Goal: Transaction & Acquisition: Purchase product/service

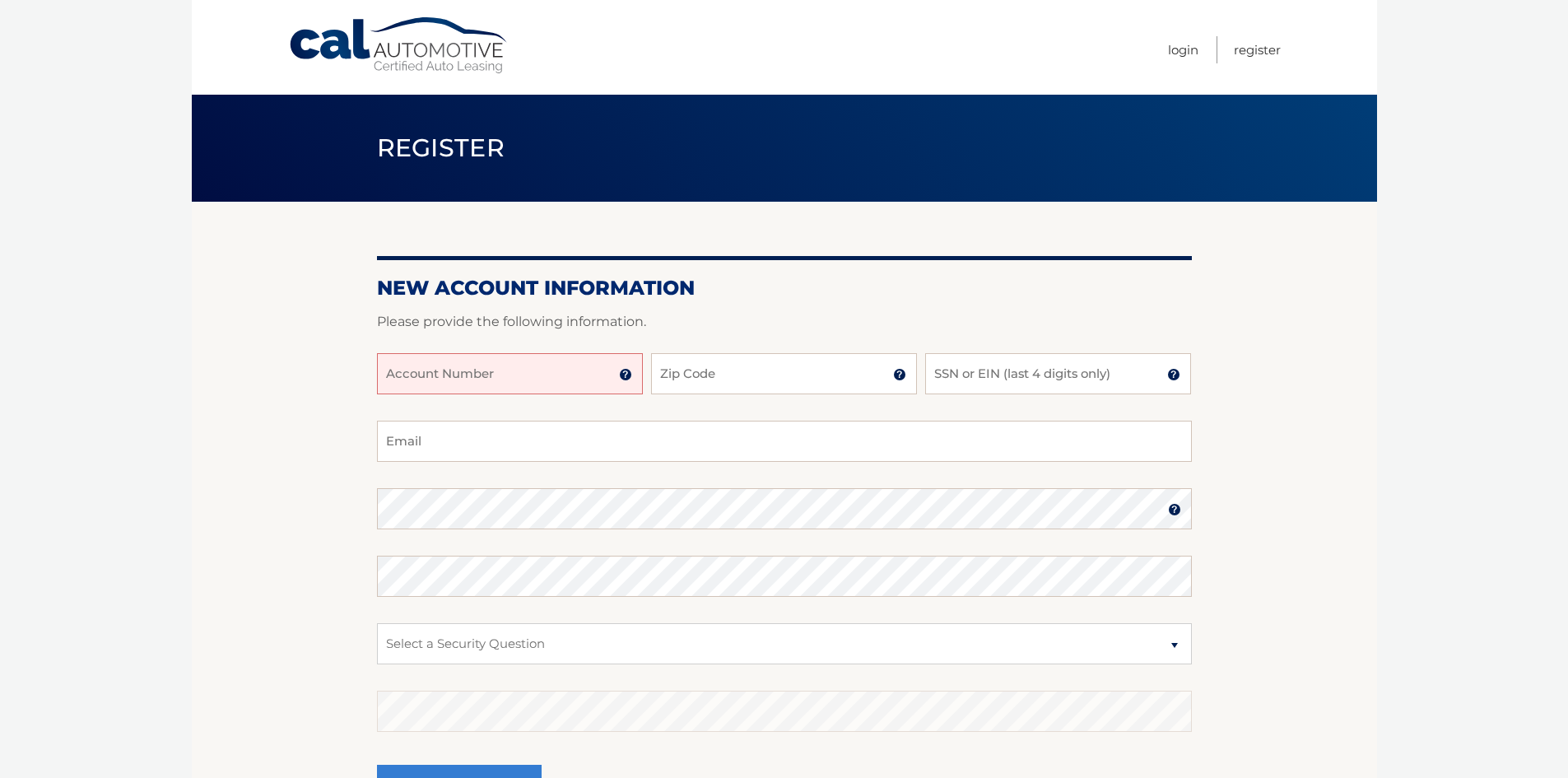
click at [581, 373] on input "Account Number" at bounding box center [510, 373] width 266 height 41
type input "44455985440"
click at [709, 372] on input "Zip Code" at bounding box center [783, 373] width 266 height 41
type input "14456"
click at [986, 378] on input "SSN or EIN (last 4 digits only)" at bounding box center [1057, 373] width 266 height 41
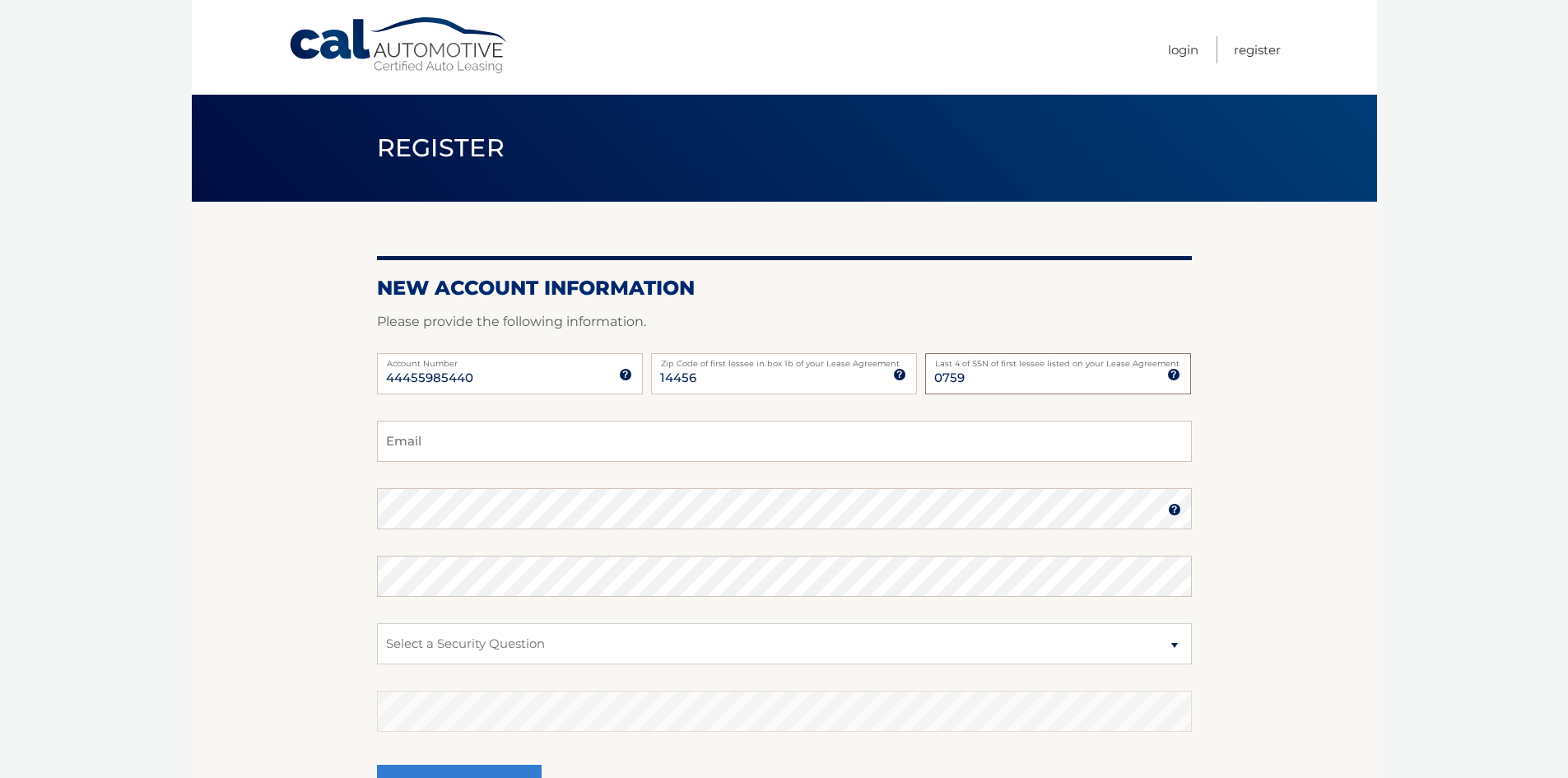
type input "0759"
click at [593, 440] on input "Email" at bounding box center [784, 441] width 814 height 41
type input "rickiannopollo@yahoo.com"
click at [599, 650] on select "Select a Security Question What was the name of your elementary school? What is…" at bounding box center [784, 643] width 814 height 41
select select "2"
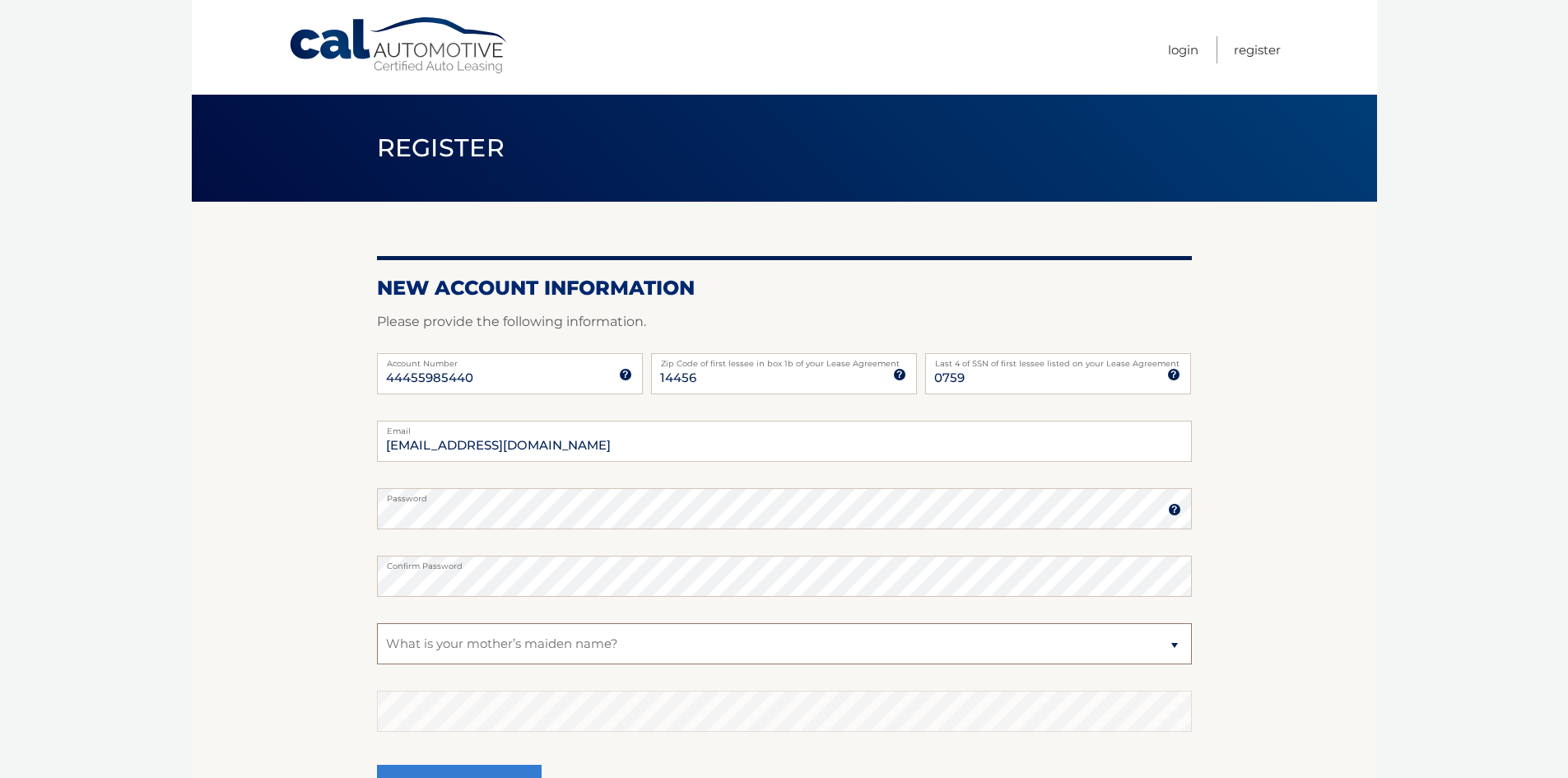
click at [377, 623] on select "Select a Security Question What was the name of your elementary school? What is…" at bounding box center [784, 643] width 814 height 41
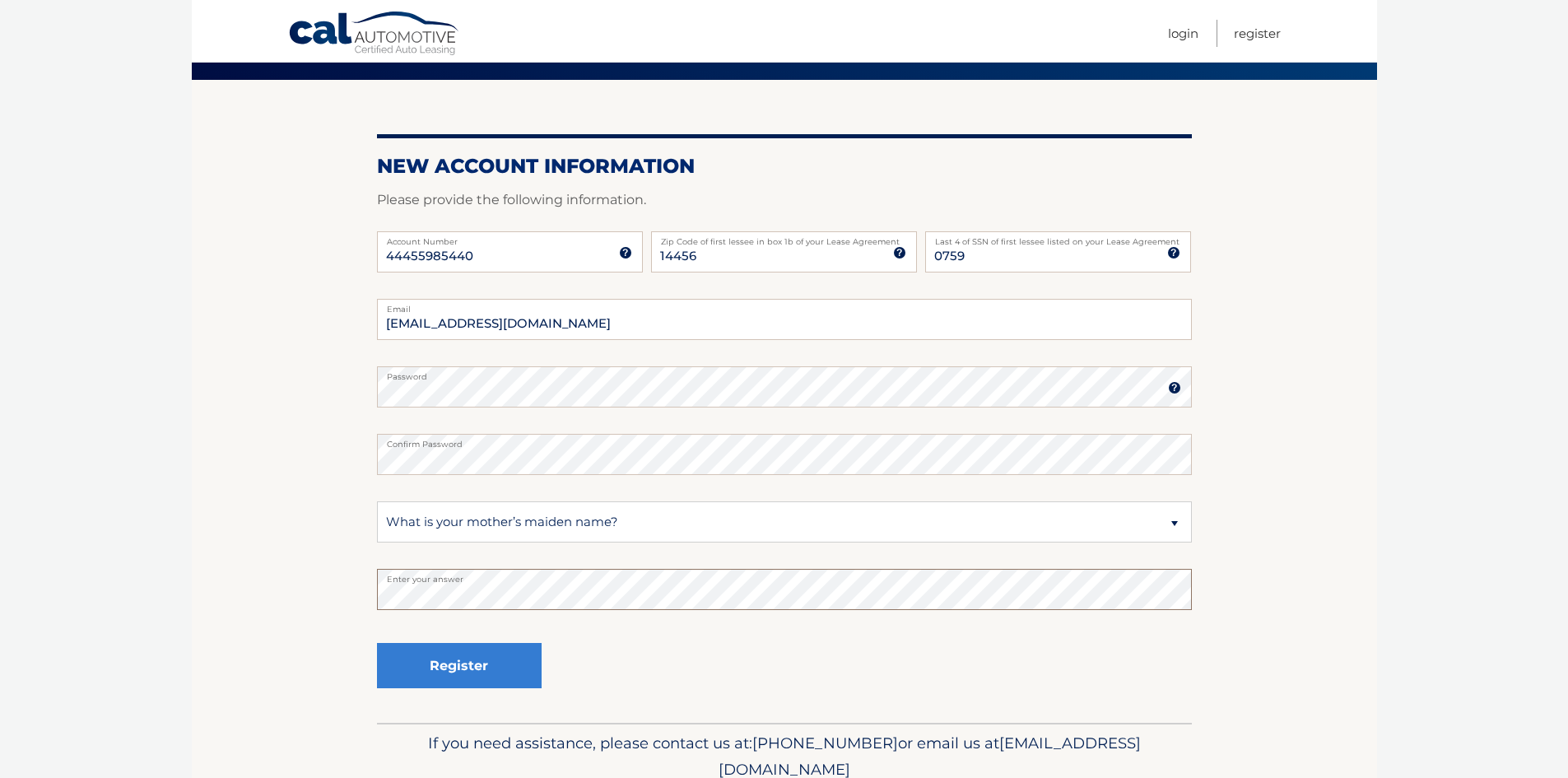
scroll to position [123, 0]
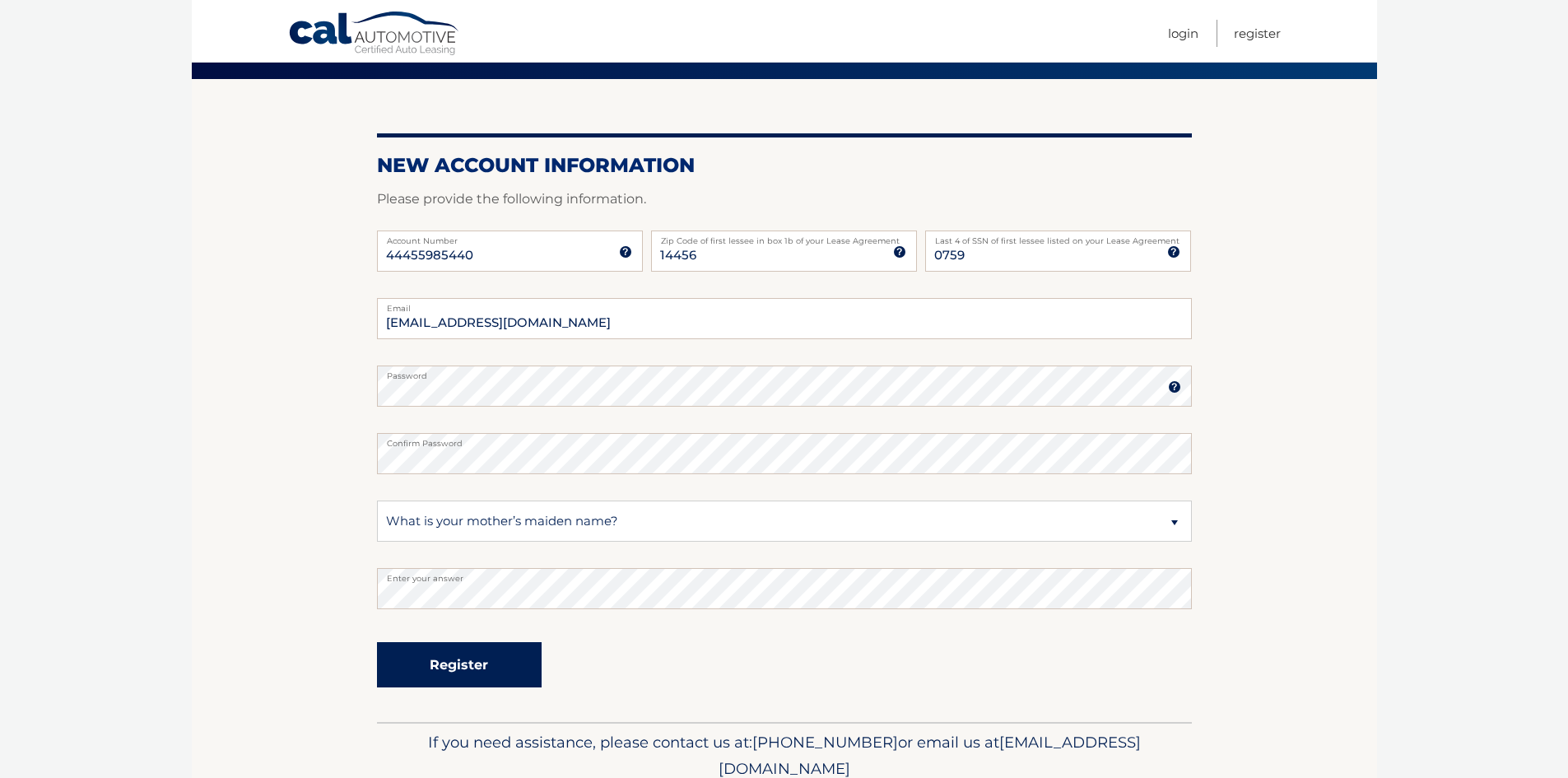
click at [477, 663] on button "Register" at bounding box center [459, 665] width 165 height 46
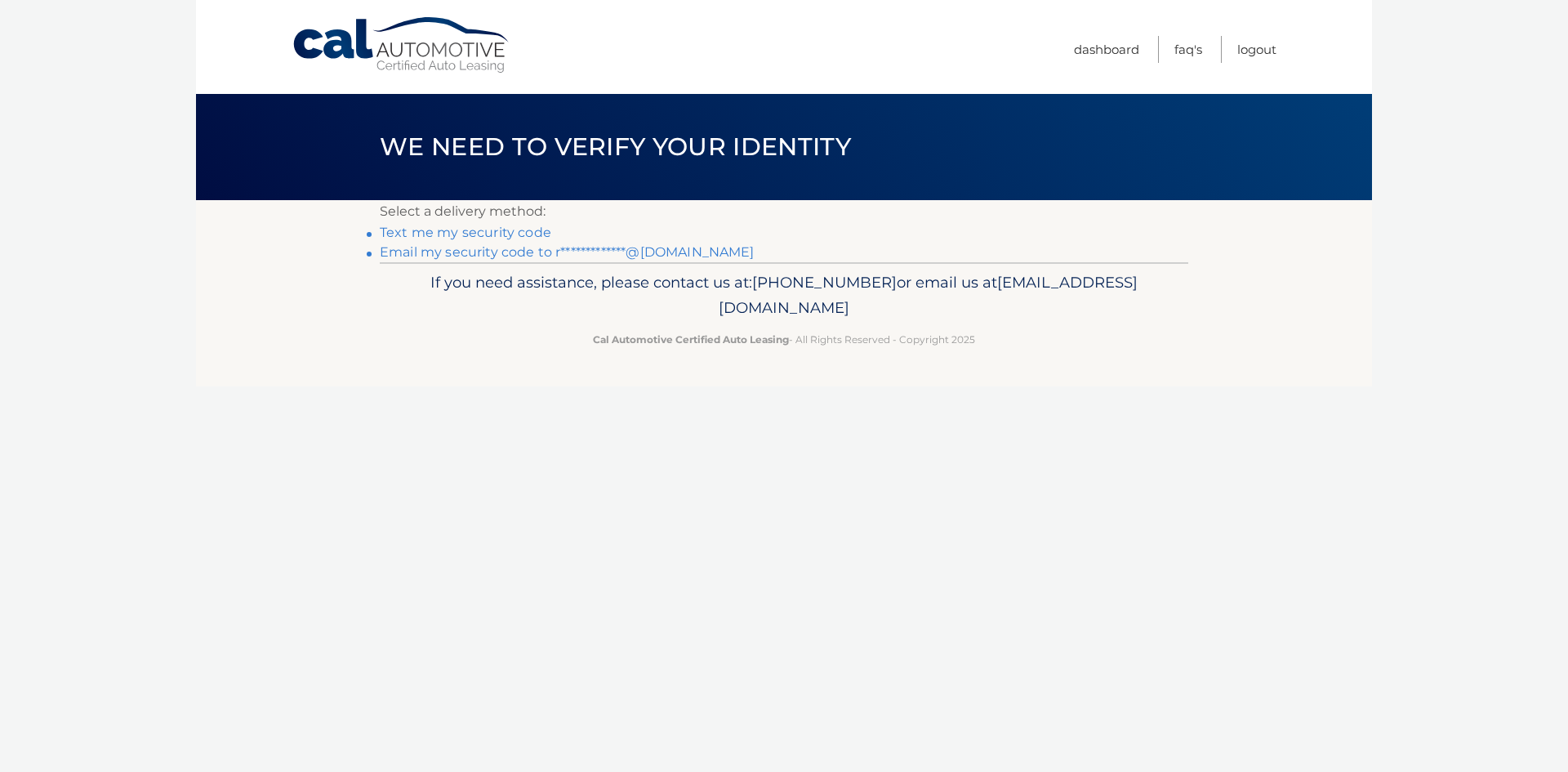
click at [480, 252] on link "**********" at bounding box center [567, 251] width 375 height 15
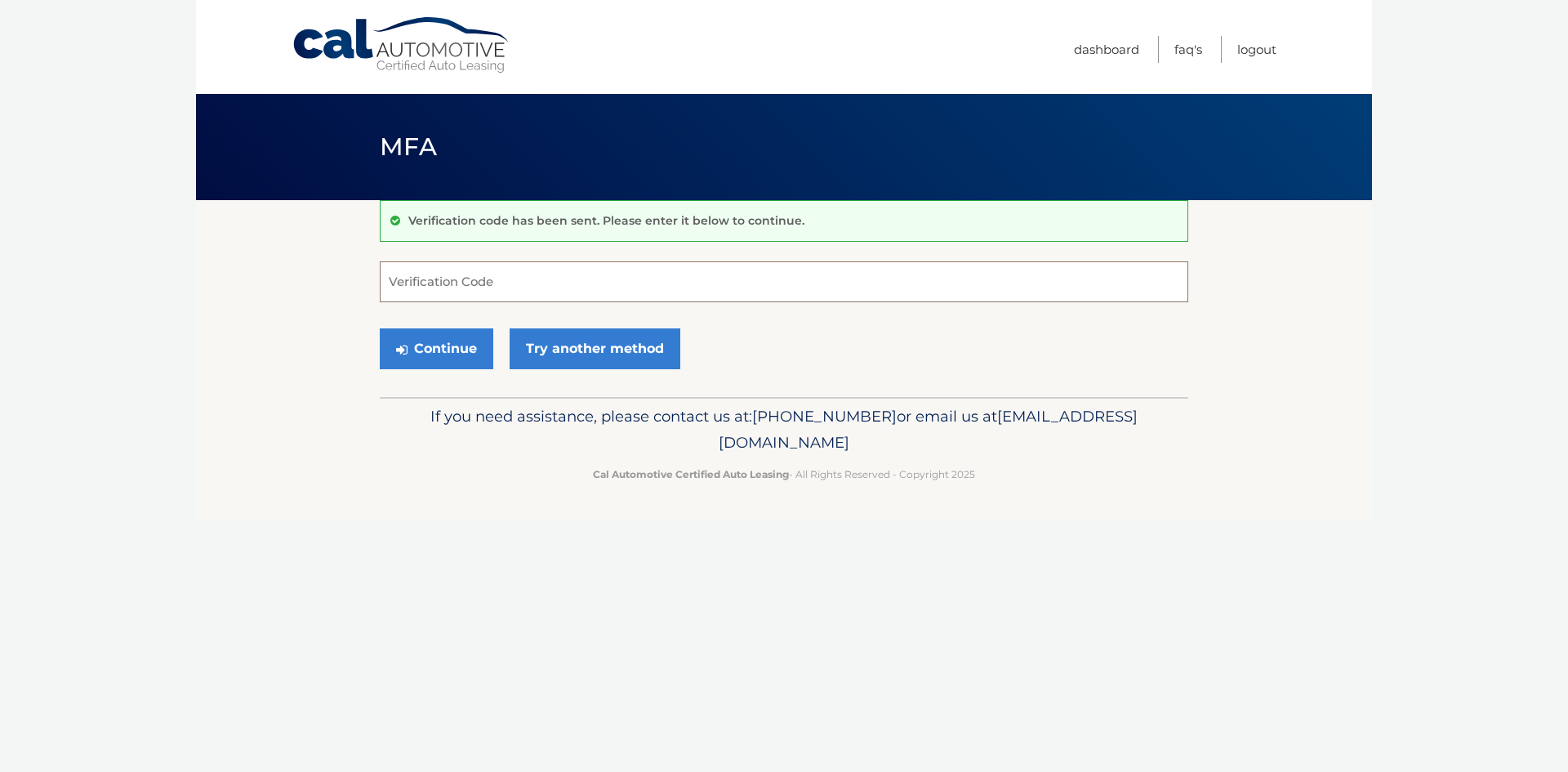
click at [496, 282] on input "Verification Code" at bounding box center [784, 281] width 808 height 41
type input "464878"
click at [441, 343] on button "Continue" at bounding box center [437, 348] width 113 height 41
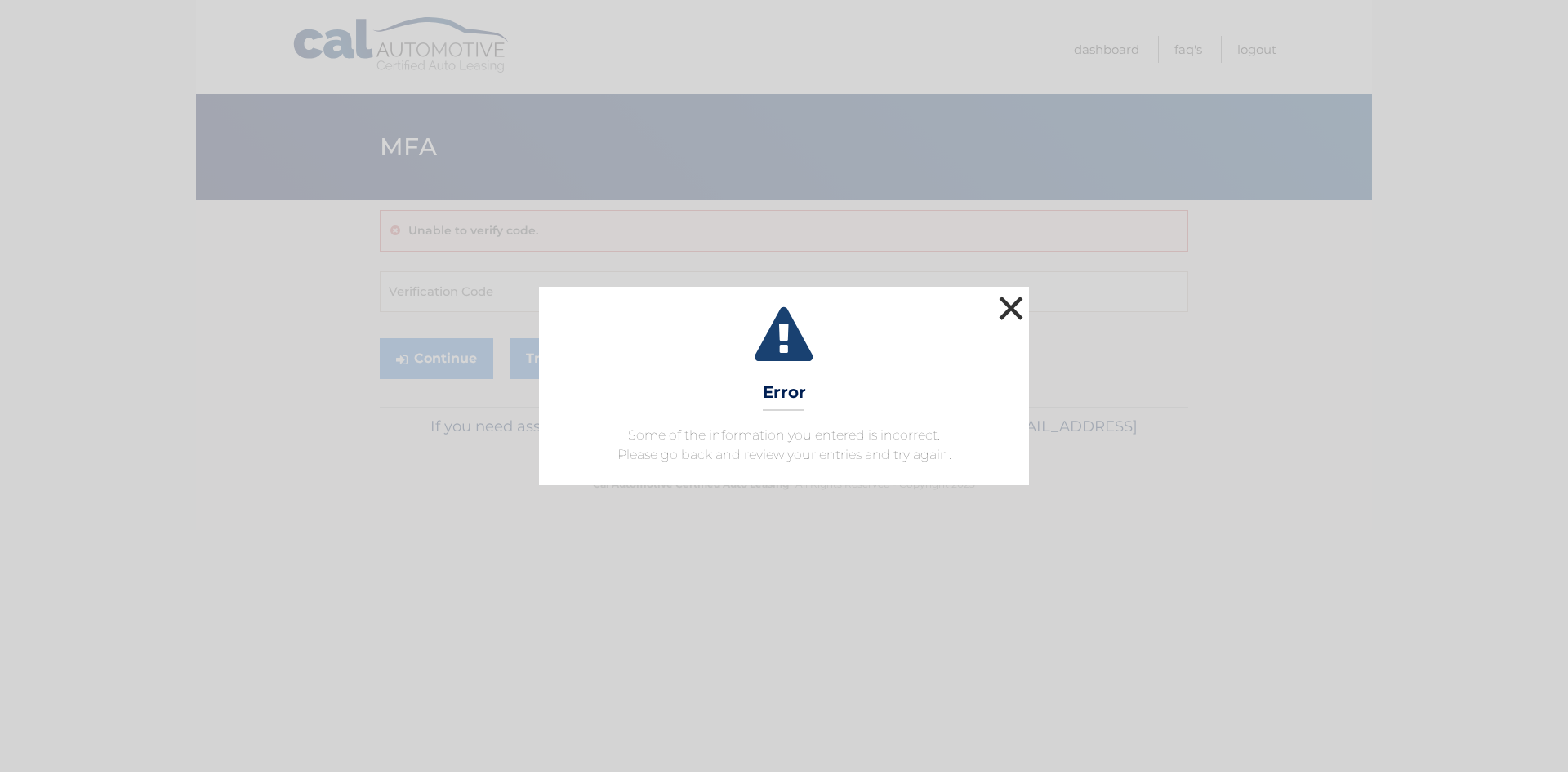
drag, startPoint x: 1012, startPoint y: 308, endPoint x: 1012, endPoint y: 295, distance: 13.0
click at [1016, 303] on button "×" at bounding box center [1010, 307] width 33 height 33
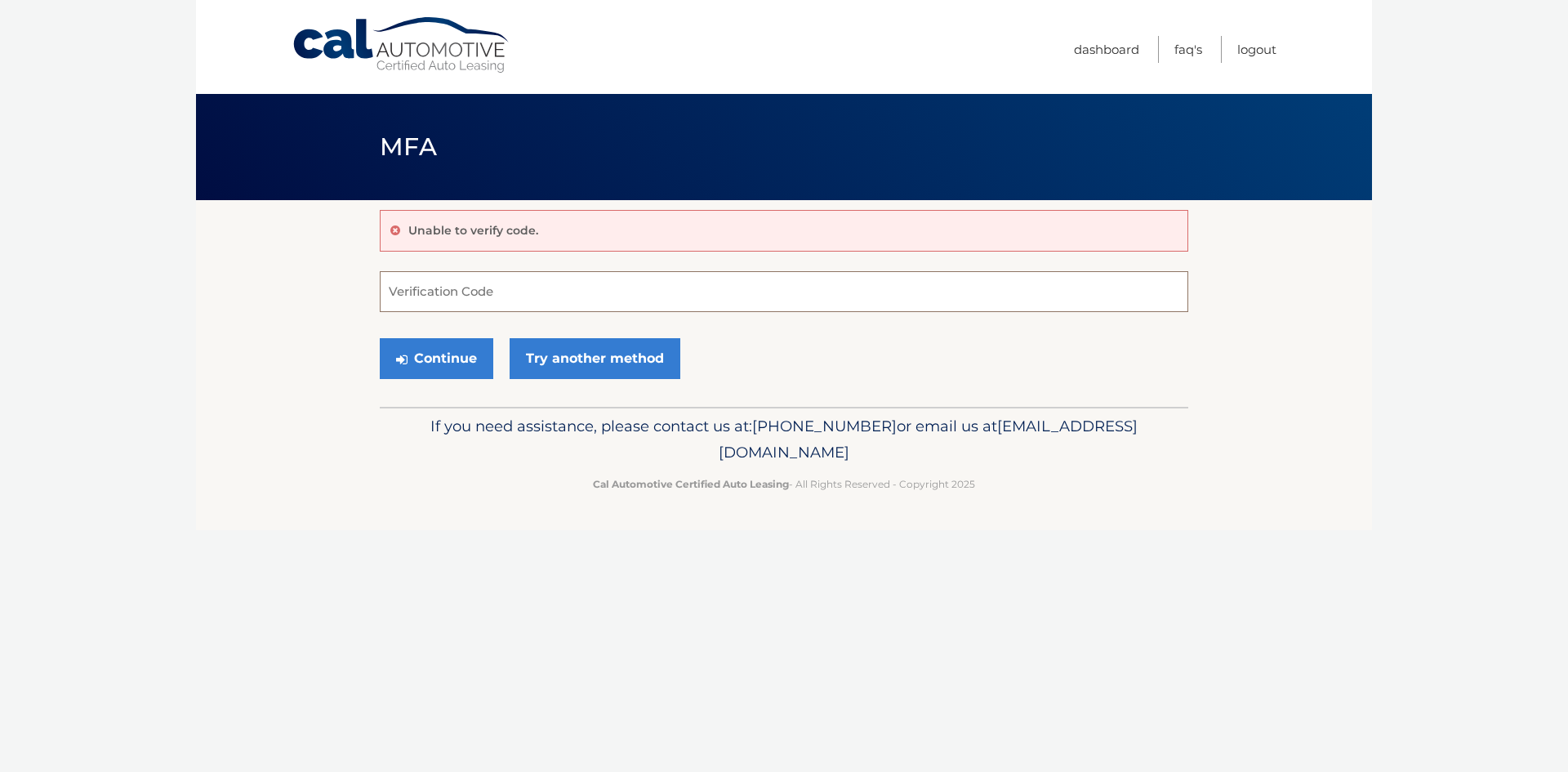
click at [485, 303] on input "Verification Code" at bounding box center [784, 291] width 808 height 41
type input "464877"
click at [430, 355] on button "Continue" at bounding box center [437, 358] width 113 height 41
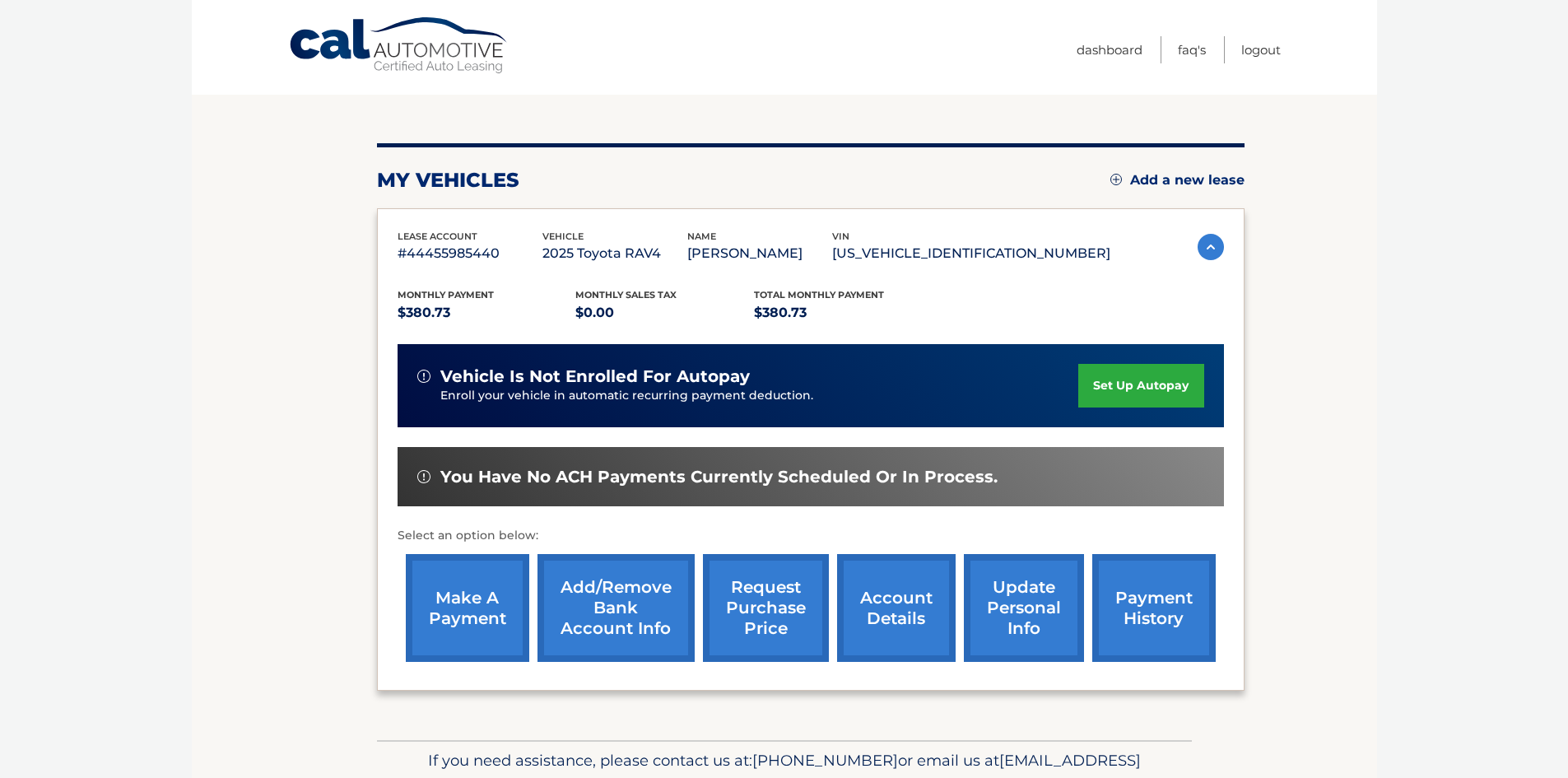
scroll to position [165, 0]
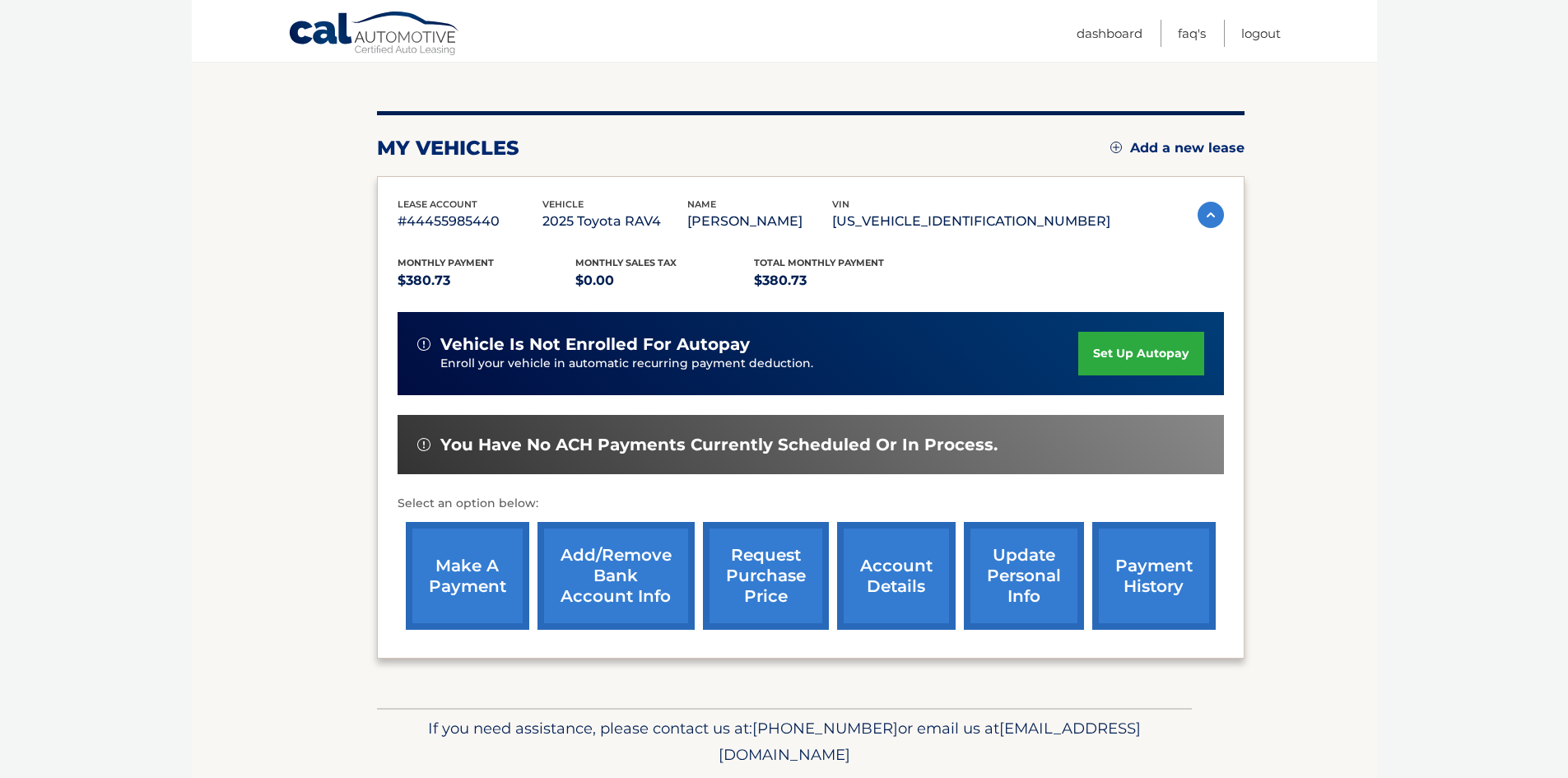
click at [472, 602] on link "make a payment" at bounding box center [468, 575] width 124 height 108
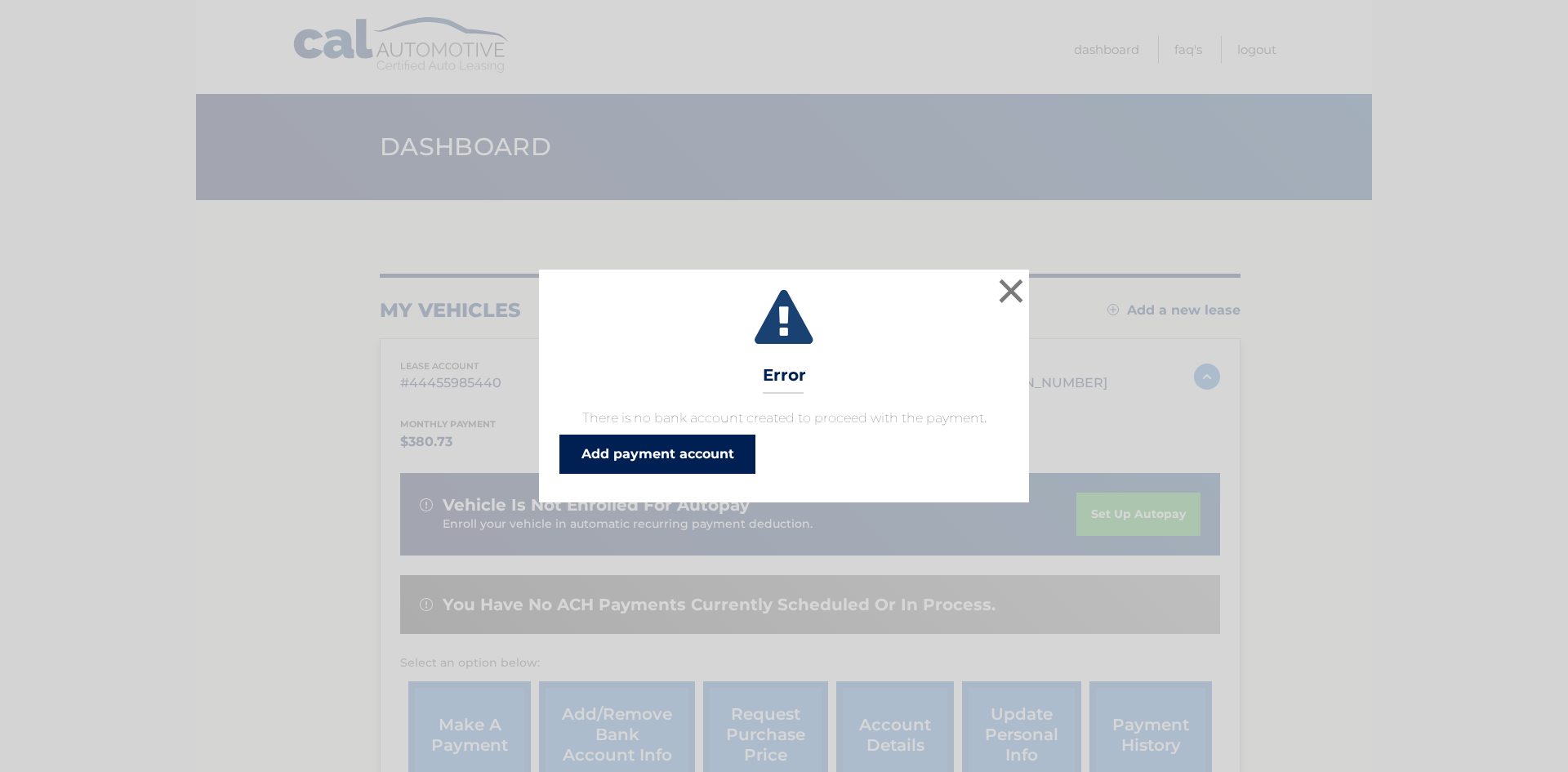
click at [676, 455] on link "Add payment account" at bounding box center [657, 454] width 196 height 39
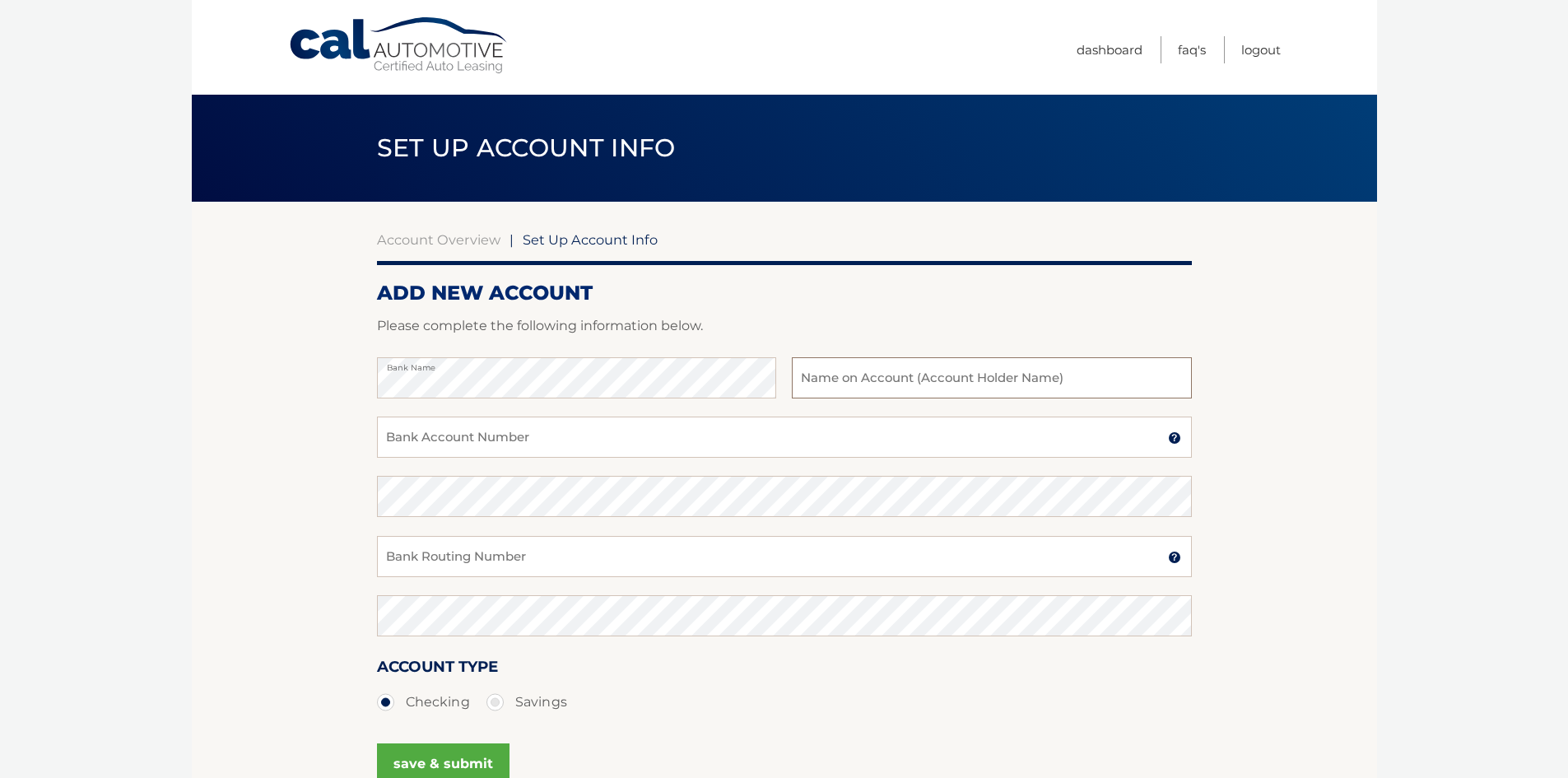
click at [893, 378] on input "text" at bounding box center [991, 377] width 399 height 41
type input "[PERSON_NAME] and [PERSON_NAME]"
click at [593, 437] on input "Bank Account Number" at bounding box center [784, 436] width 814 height 41
type input "095660084"
click at [583, 554] on input "Bank Routing Number" at bounding box center [784, 556] width 814 height 41
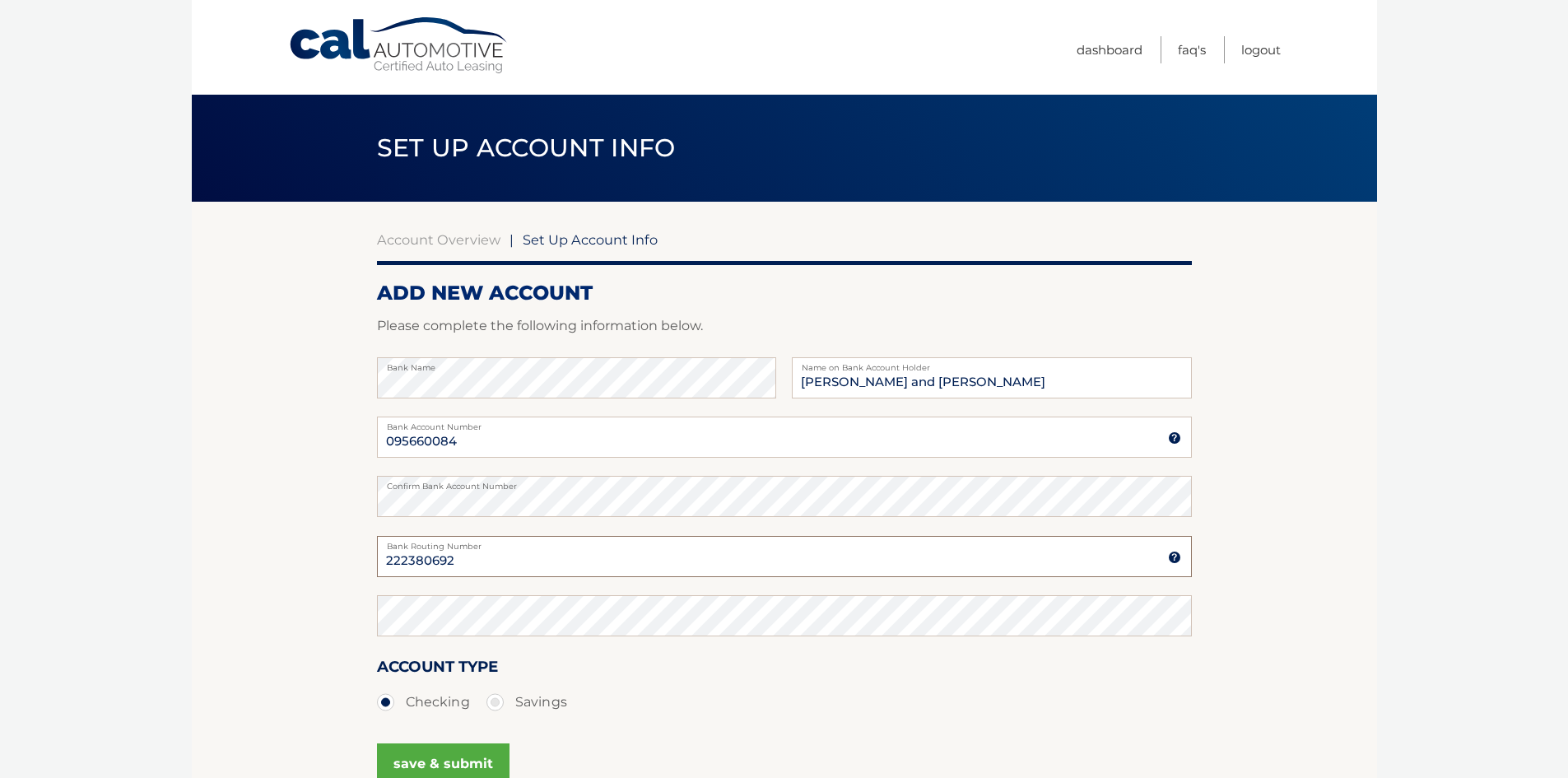
type input "222380692"
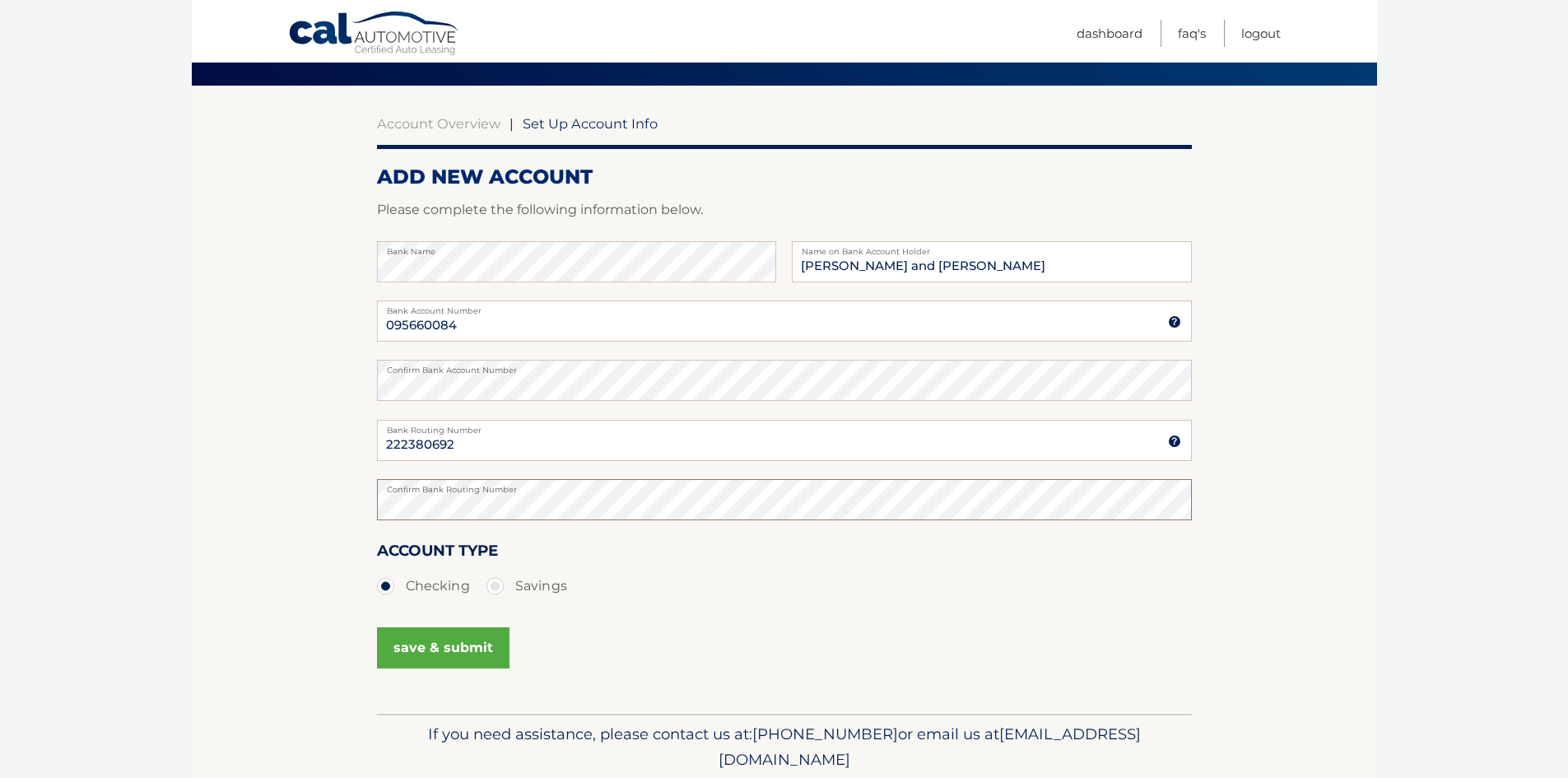
scroll to position [165, 0]
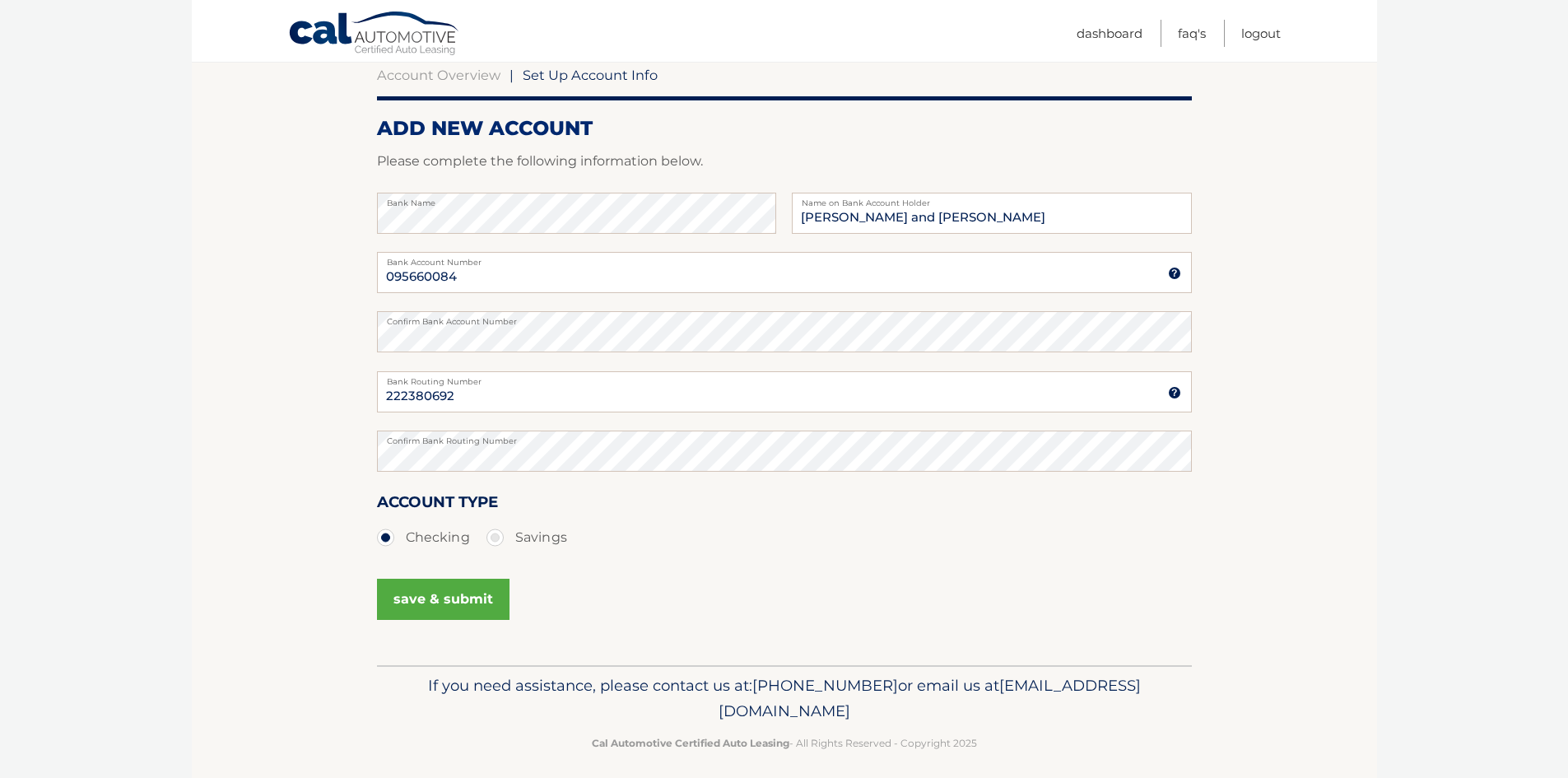
click at [437, 598] on button "save & submit" at bounding box center [443, 598] width 132 height 41
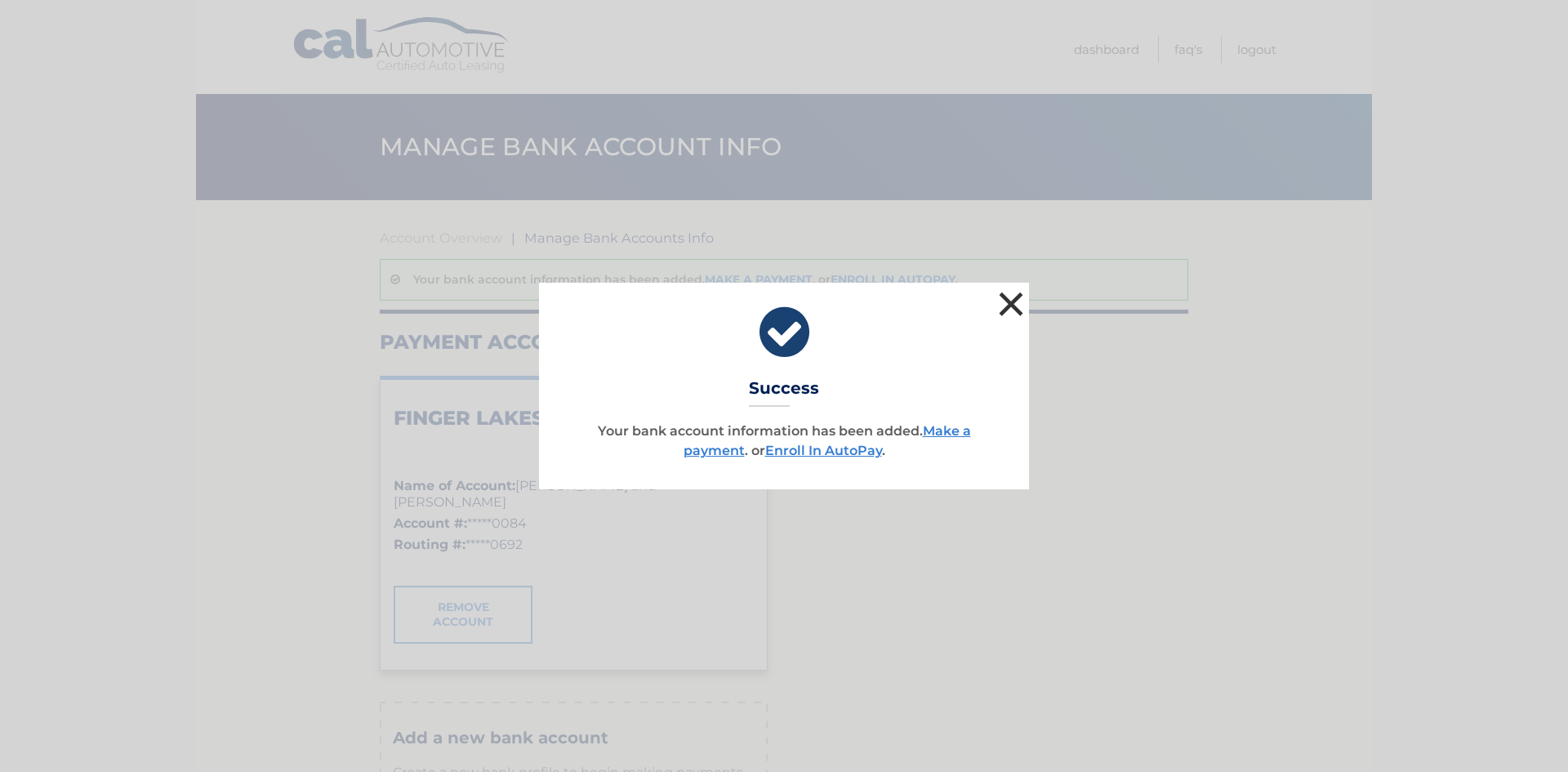
click at [1012, 301] on button "×" at bounding box center [1010, 303] width 33 height 33
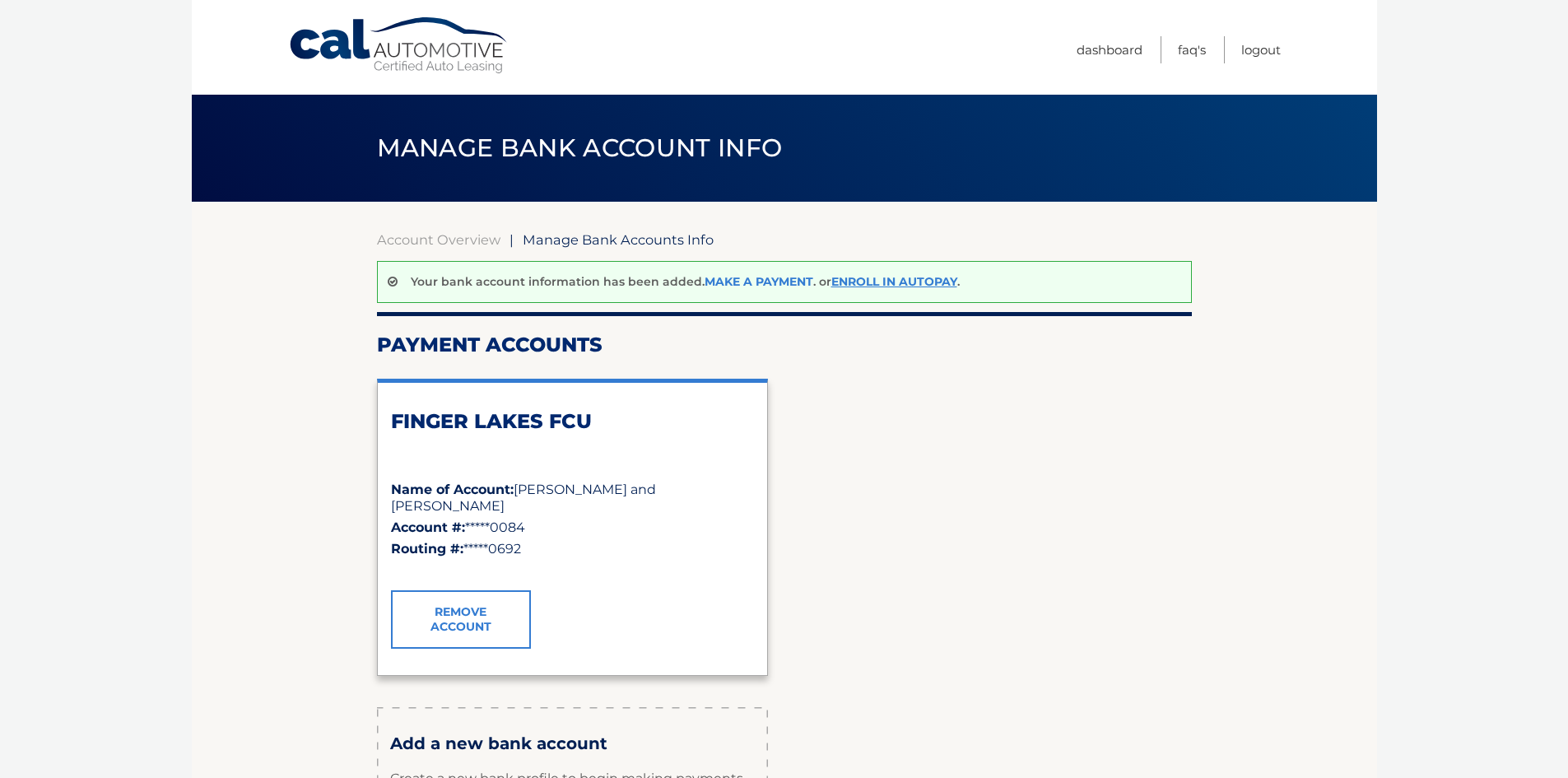
click at [748, 278] on link "Make a payment" at bounding box center [759, 282] width 109 height 15
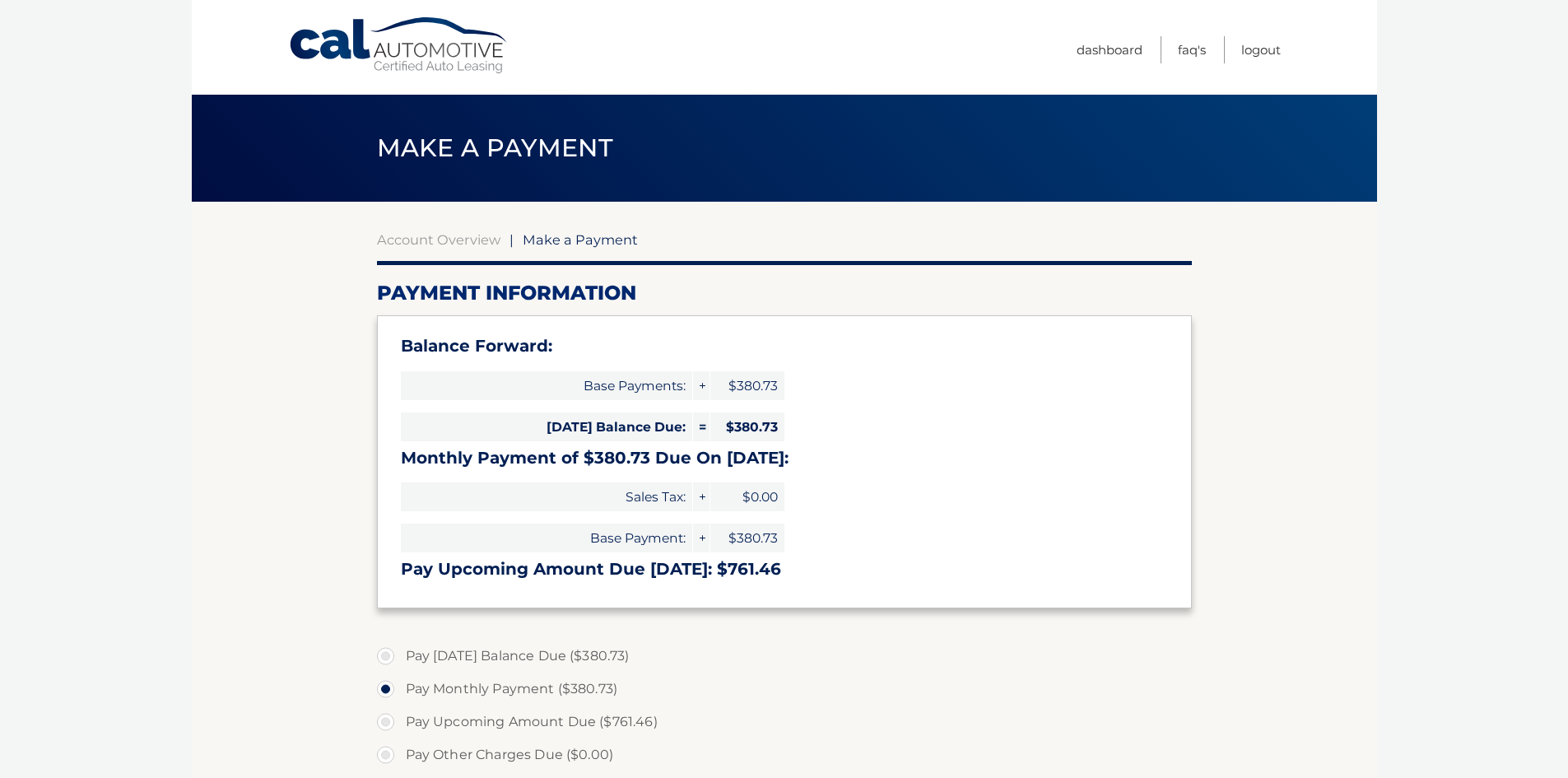
select select "YTA0ZmQ0NTYtYmM1Ny00ZGIyLWI4MjUtNjAzZjZjZThkYjMy"
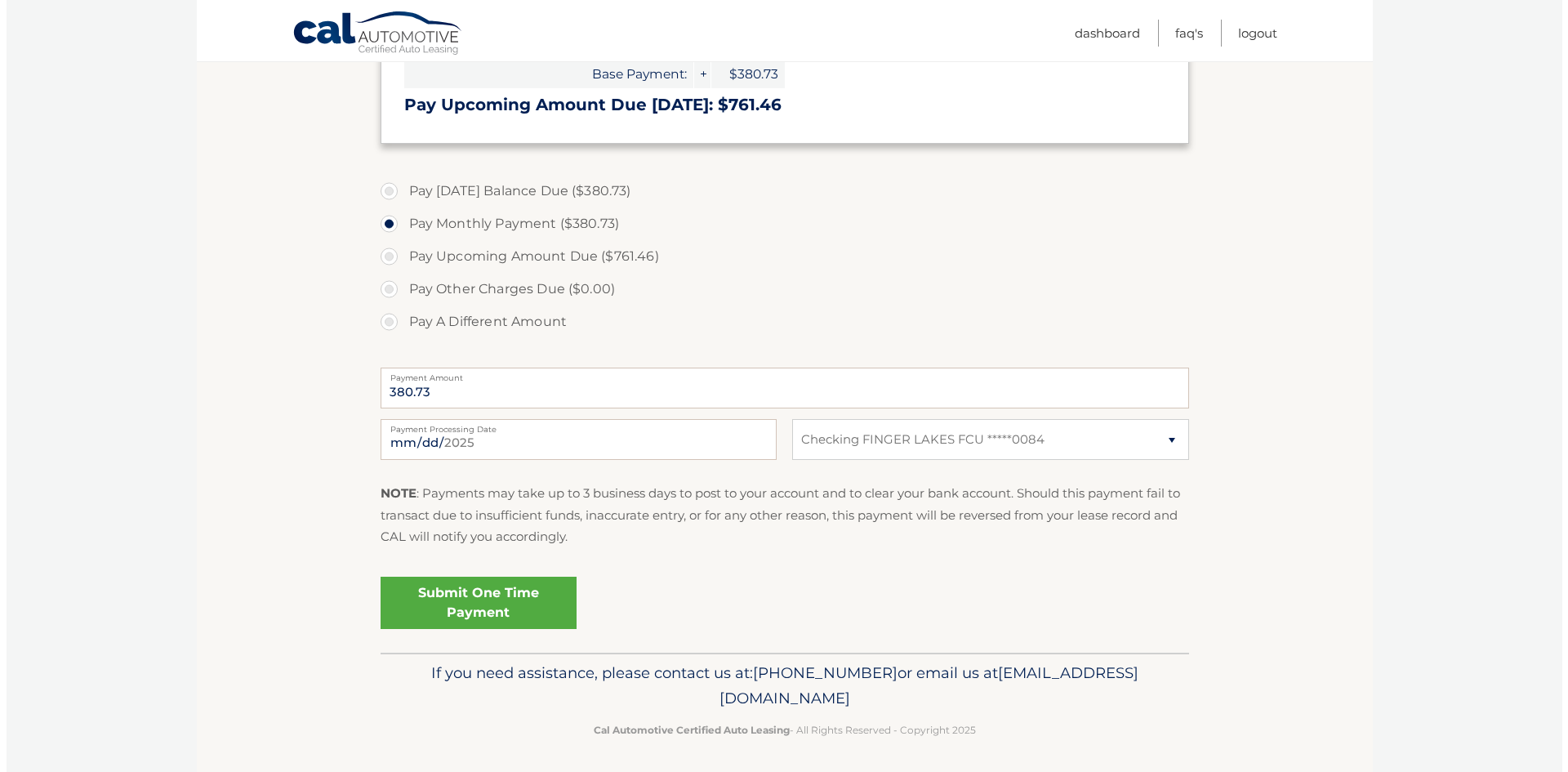
scroll to position [465, 0]
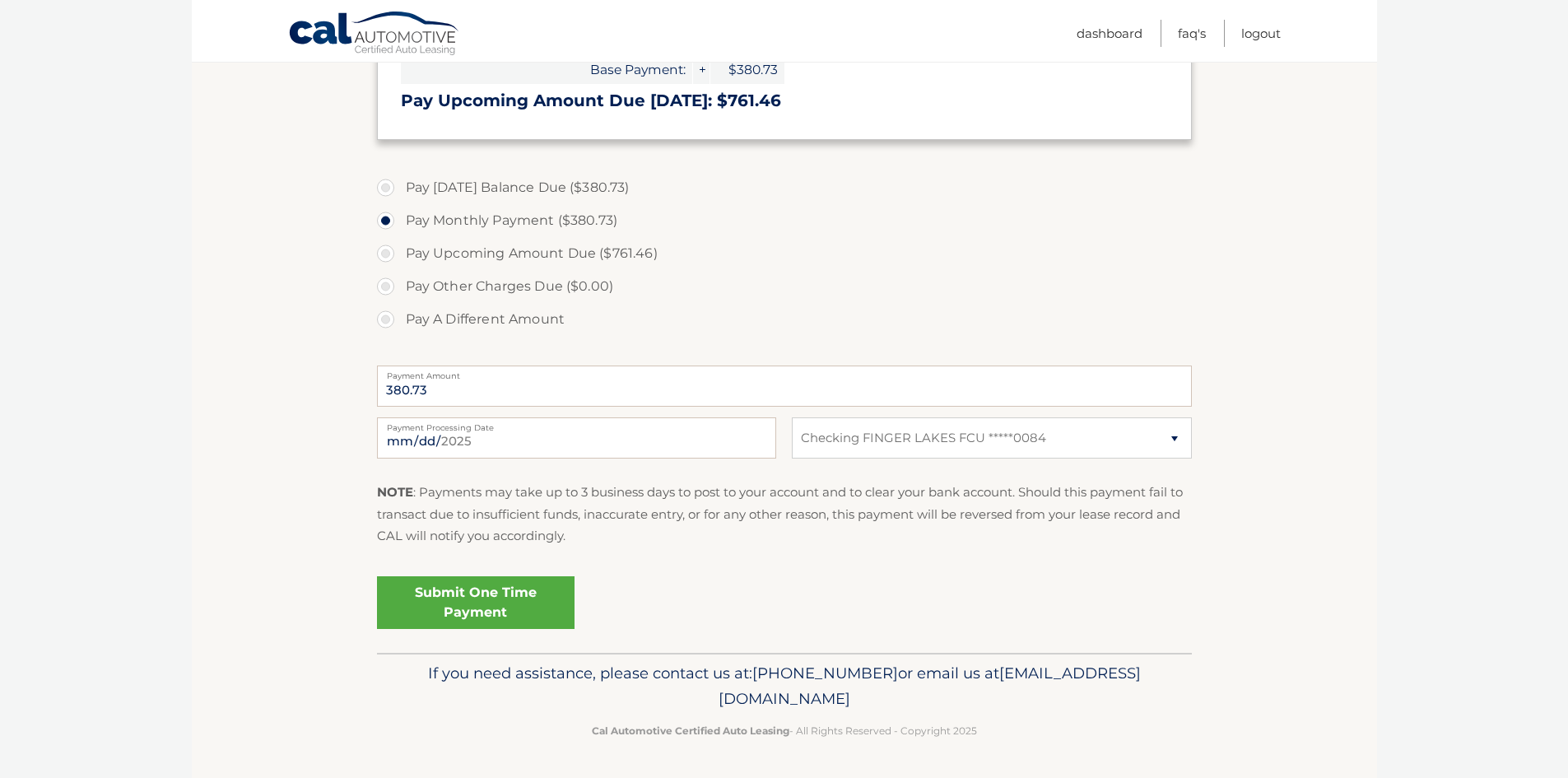
click at [498, 596] on link "Submit One Time Payment" at bounding box center [475, 602] width 197 height 52
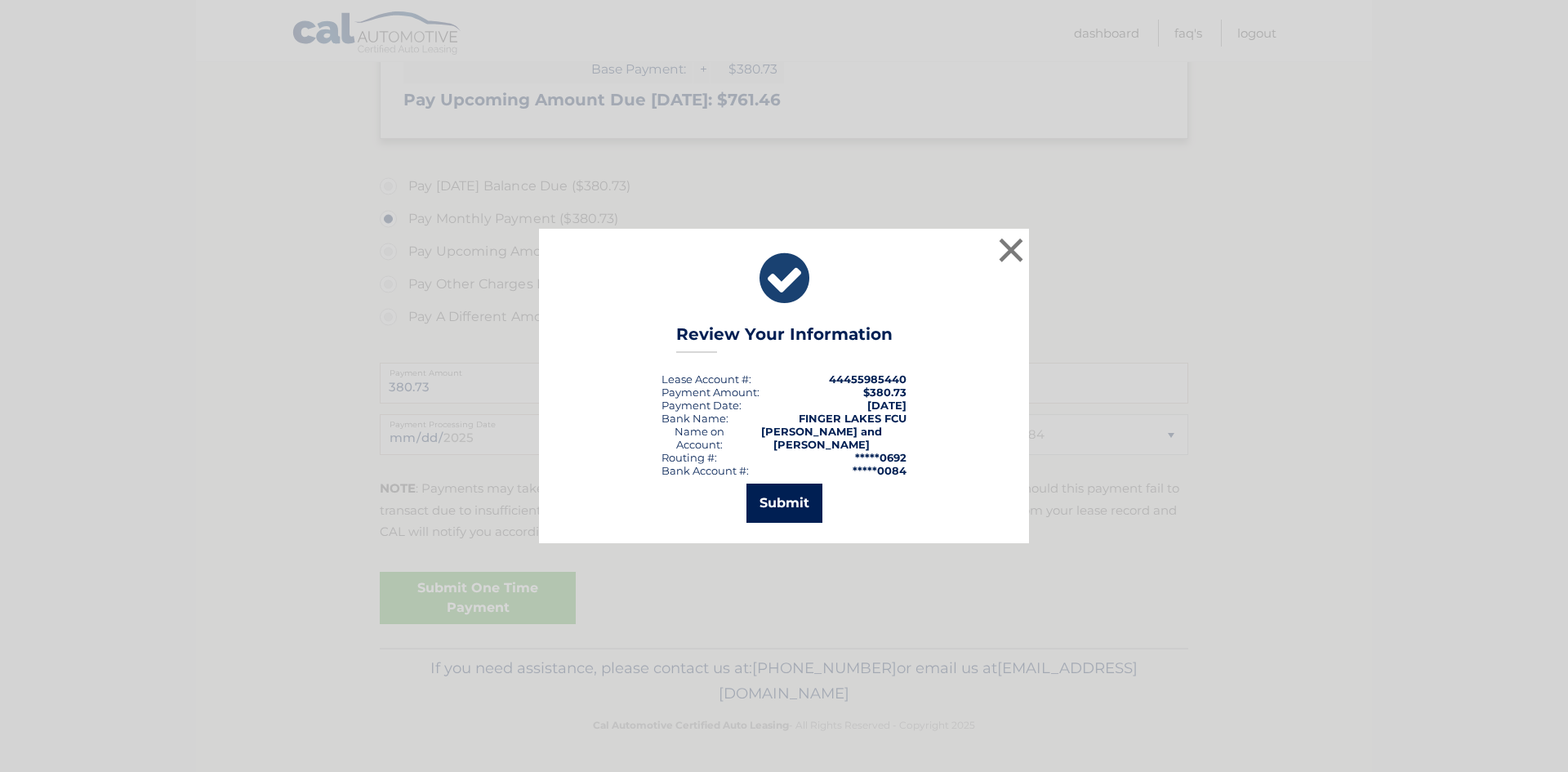
click at [784, 496] on button "Submit" at bounding box center [784, 503] width 76 height 39
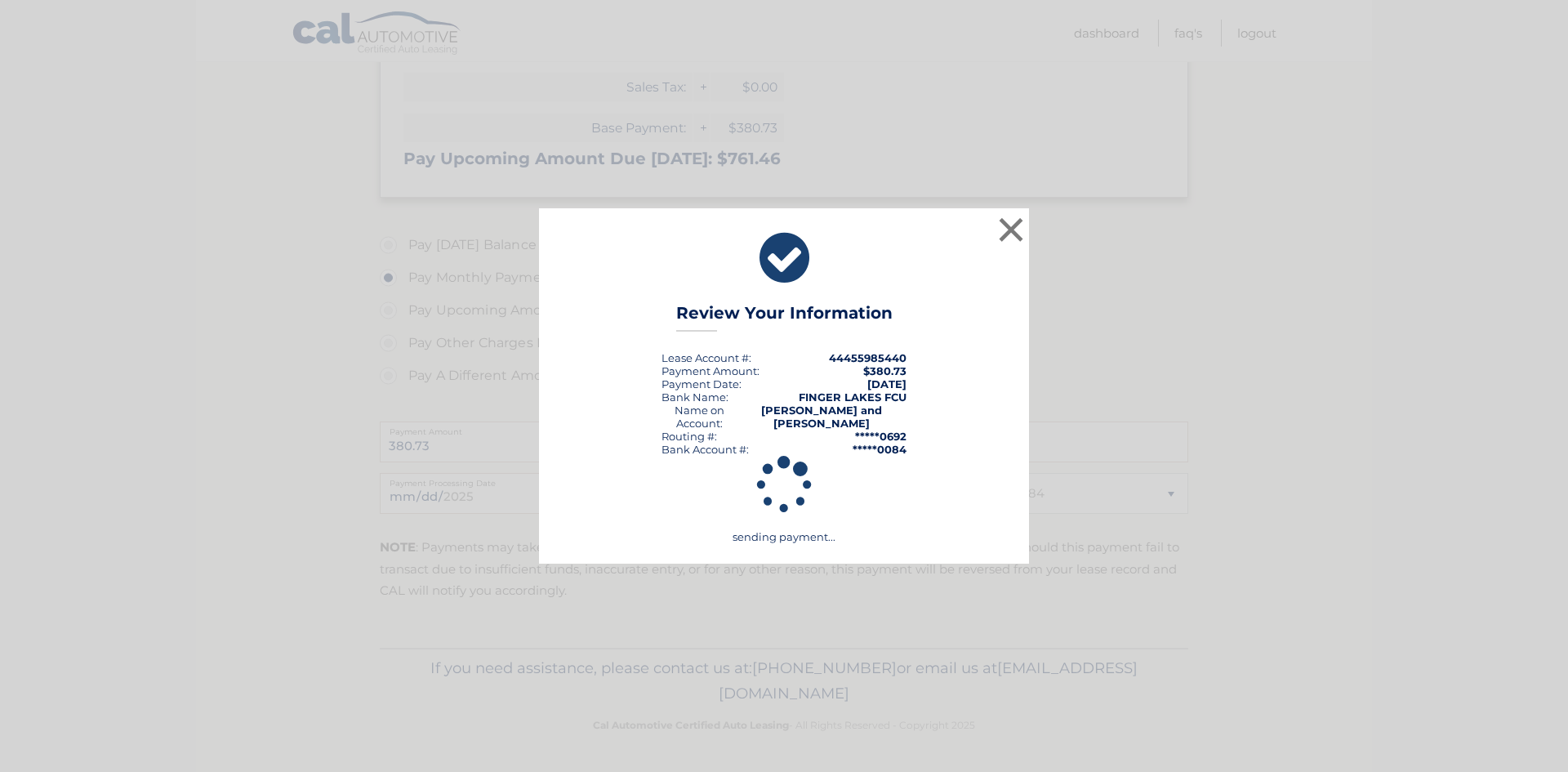
scroll to position [405, 0]
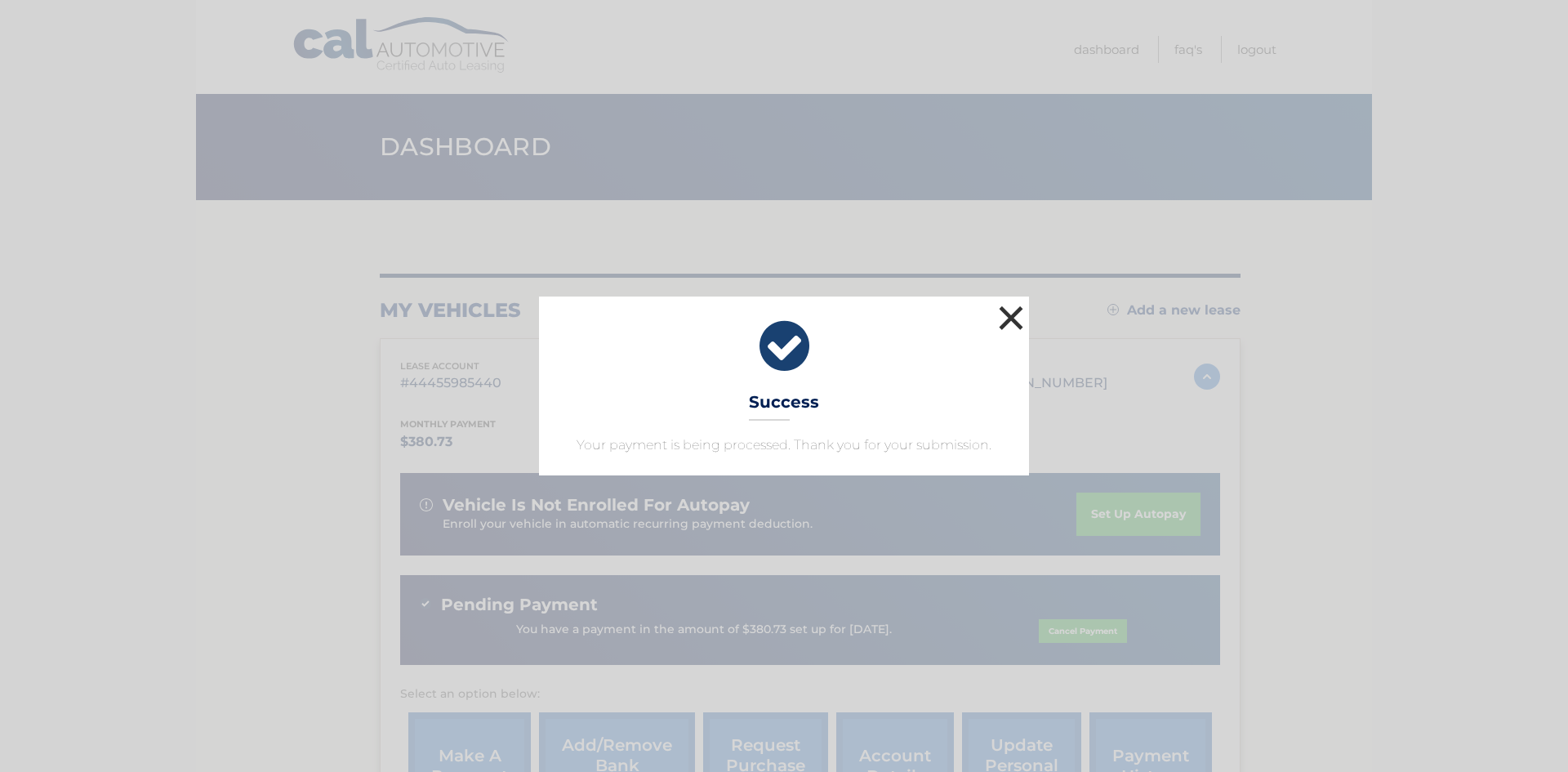
click at [1011, 318] on button "×" at bounding box center [1010, 317] width 33 height 33
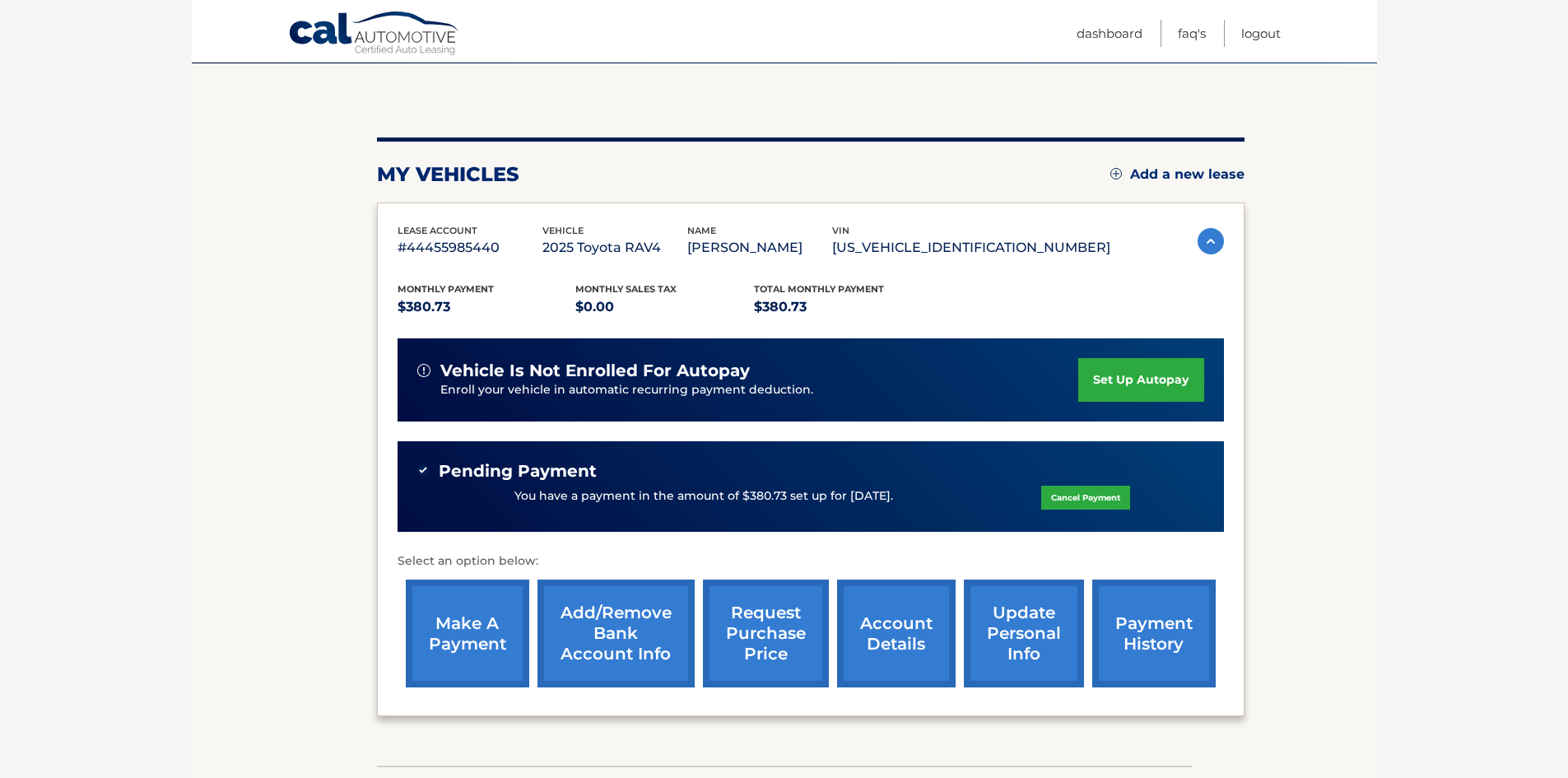
scroll to position [110, 0]
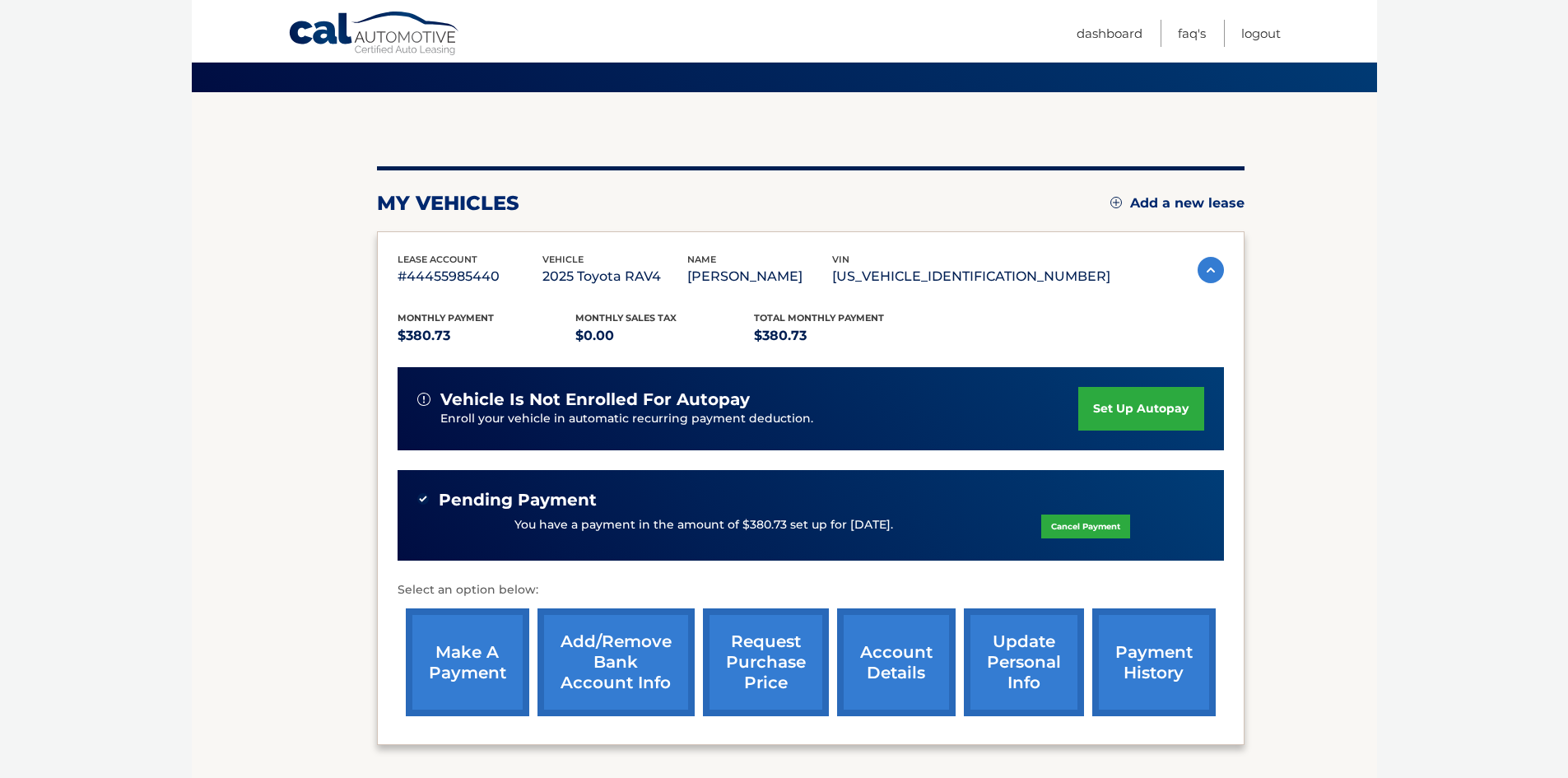
click at [1150, 680] on link "payment history" at bounding box center [1155, 662] width 124 height 108
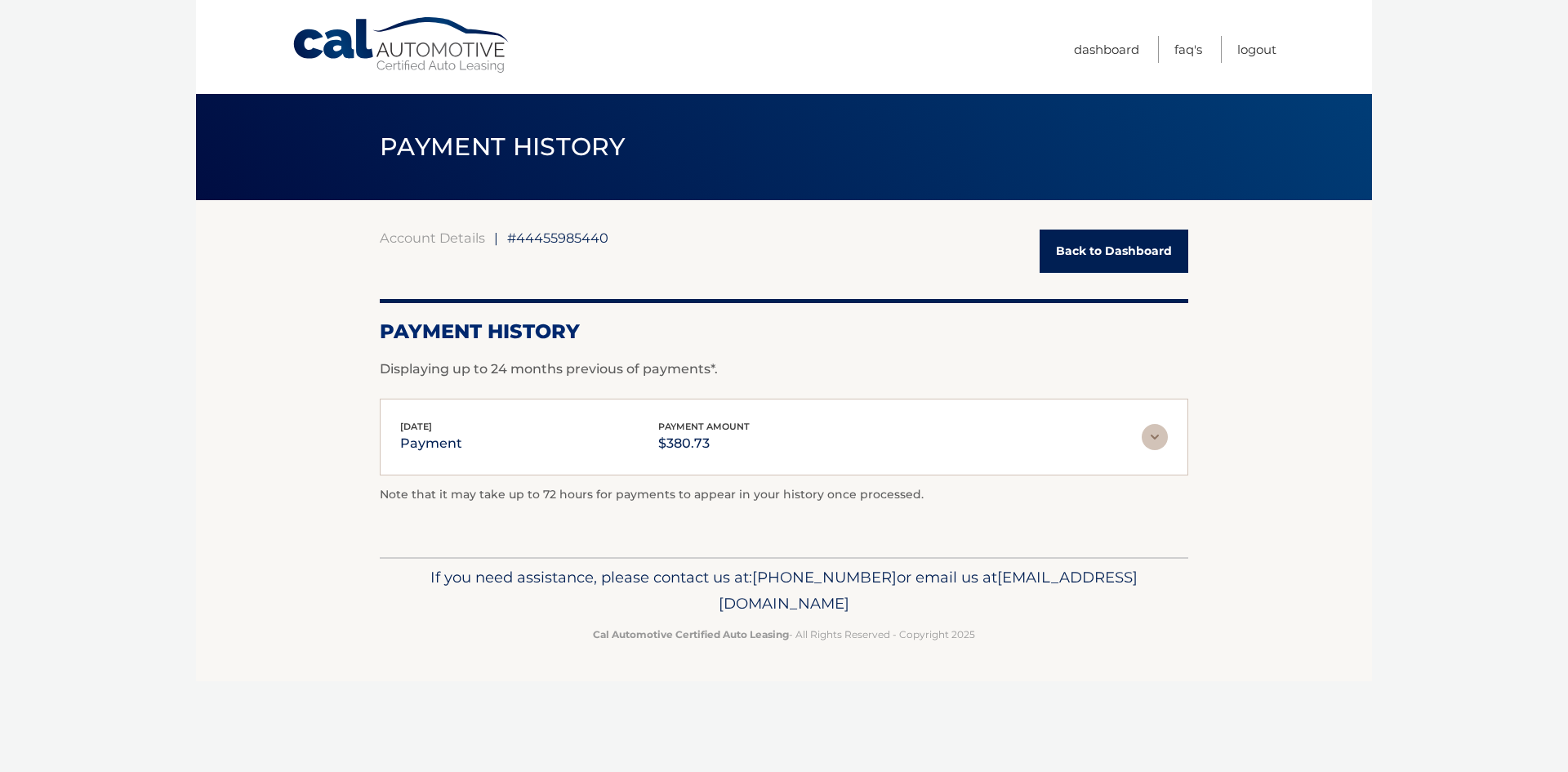
click at [1150, 435] on img at bounding box center [1155, 437] width 26 height 26
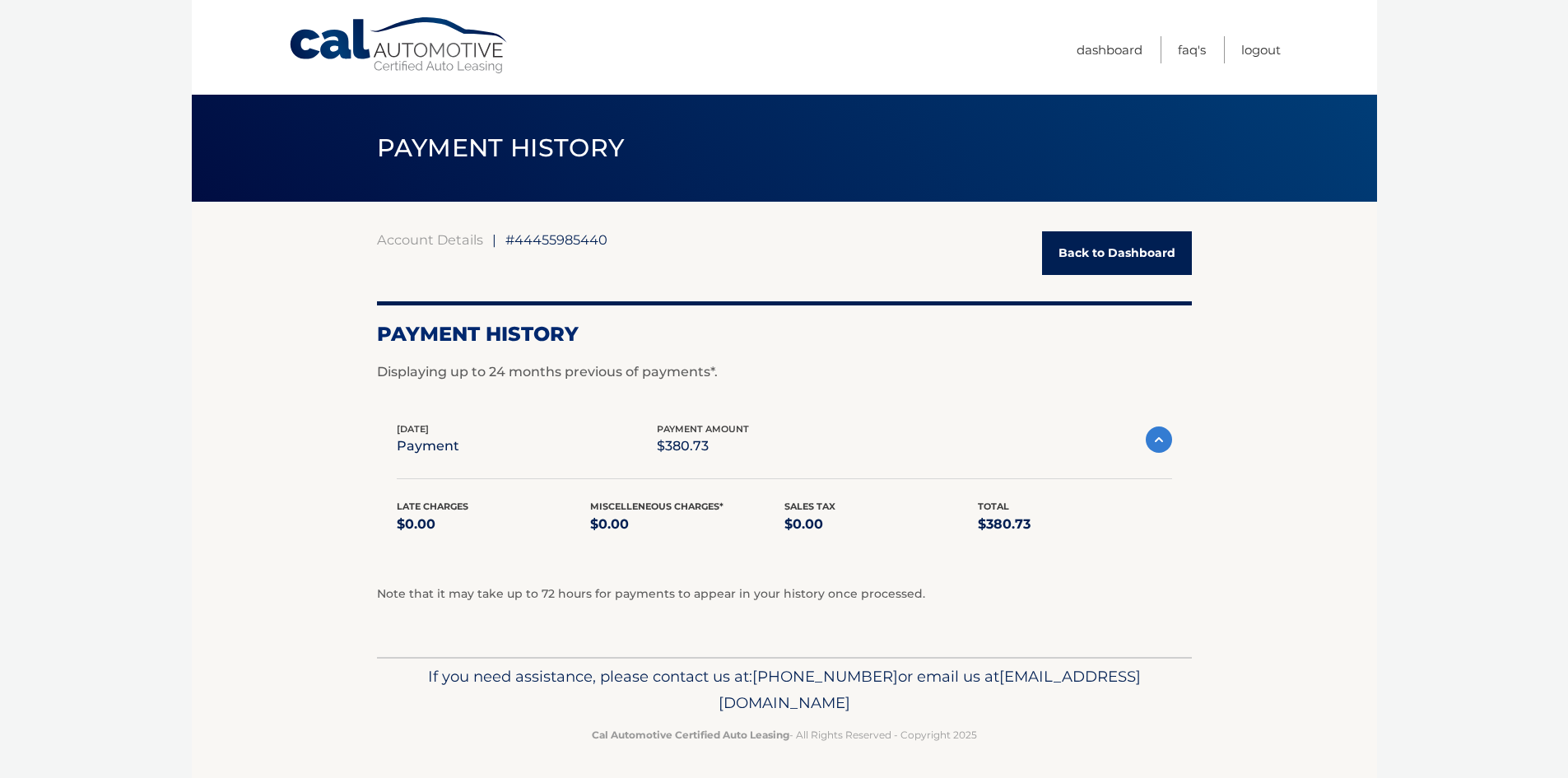
click at [1155, 438] on img at bounding box center [1159, 440] width 27 height 27
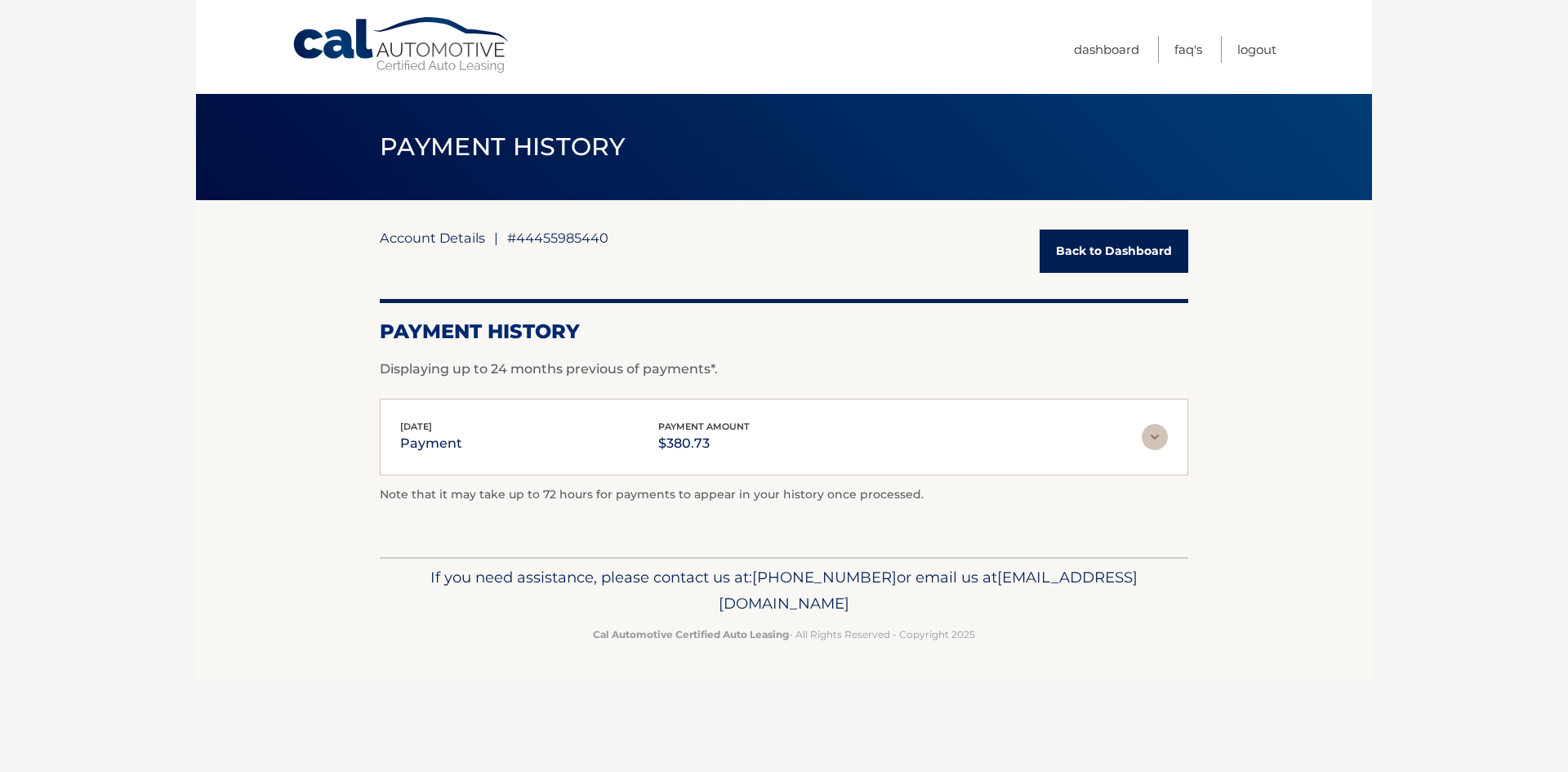
click at [452, 233] on link "Account Details" at bounding box center [432, 237] width 105 height 16
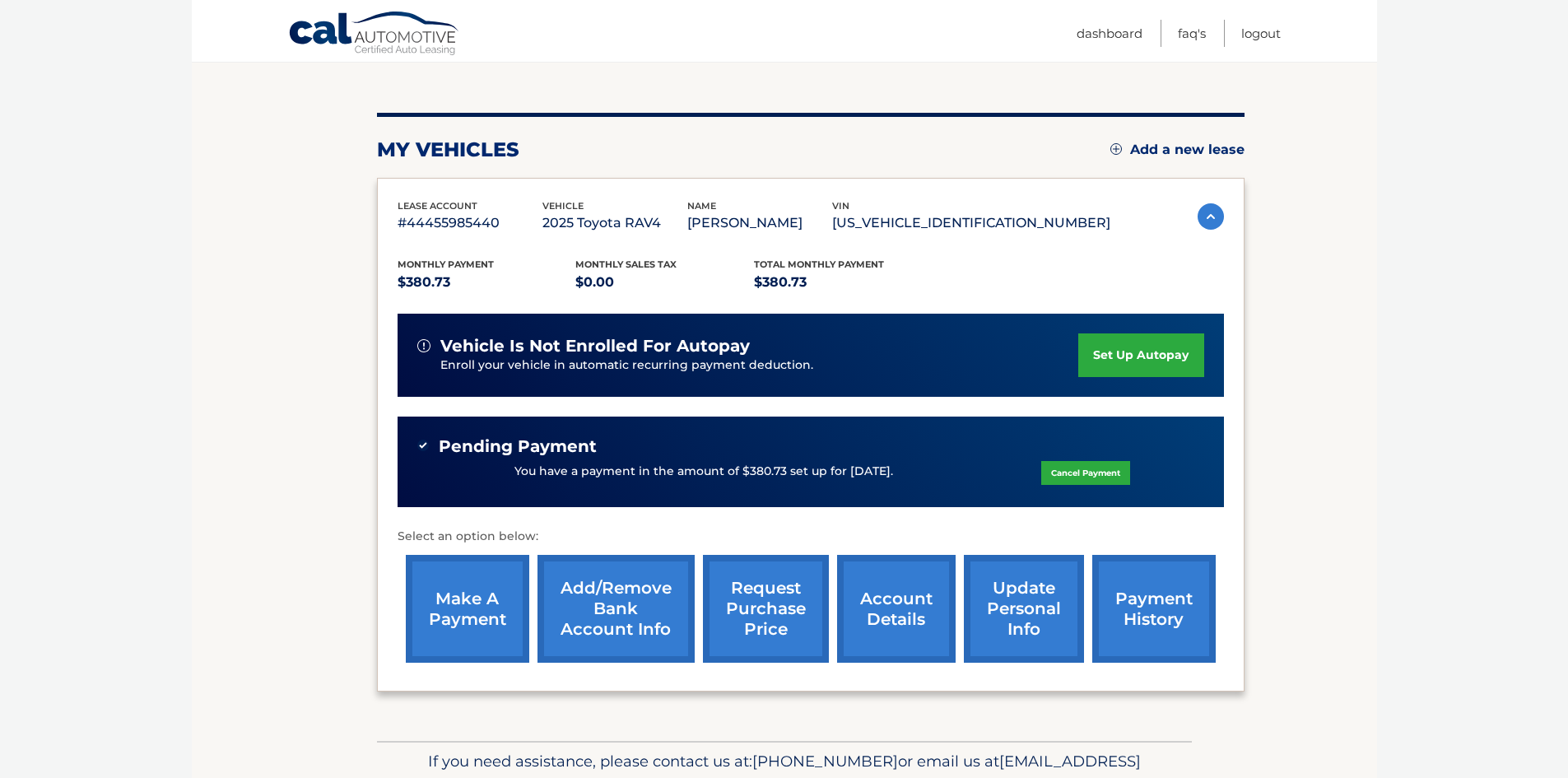
scroll to position [165, 0]
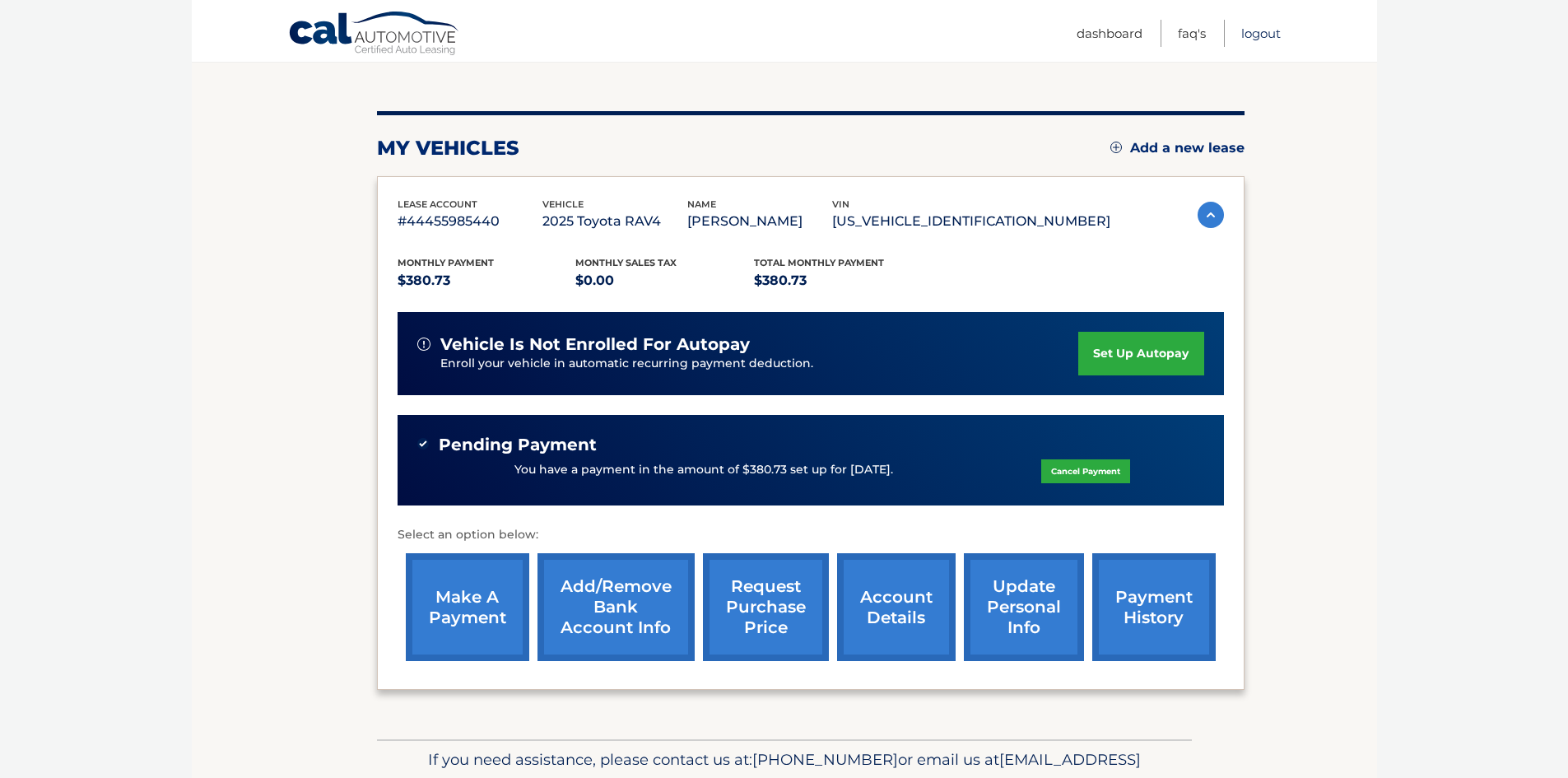
click at [1262, 28] on link "Logout" at bounding box center [1260, 33] width 39 height 28
